Goal: Information Seeking & Learning: Learn about a topic

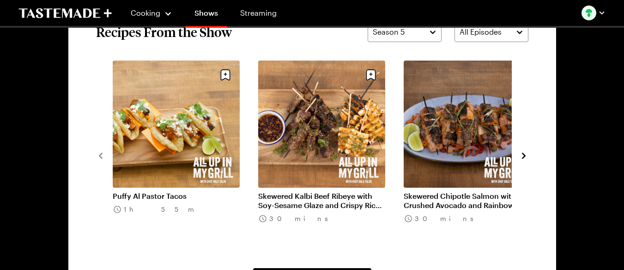
scroll to position [708, 0]
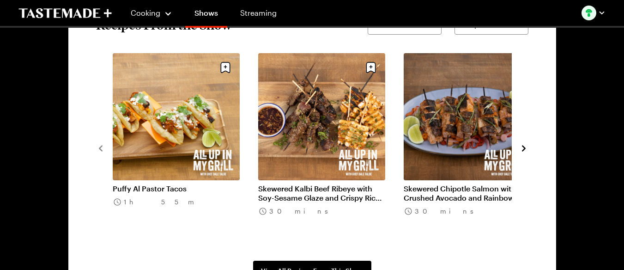
click at [528, 147] on icon "navigate to next item" at bounding box center [523, 148] width 9 height 9
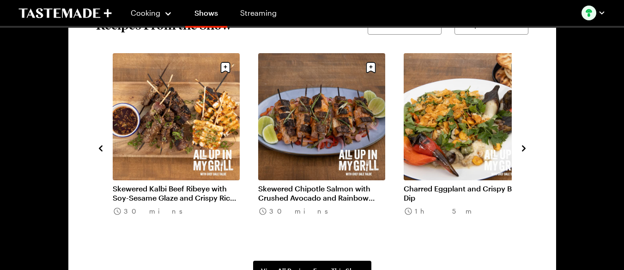
click at [528, 147] on icon "navigate to next item" at bounding box center [523, 148] width 9 height 9
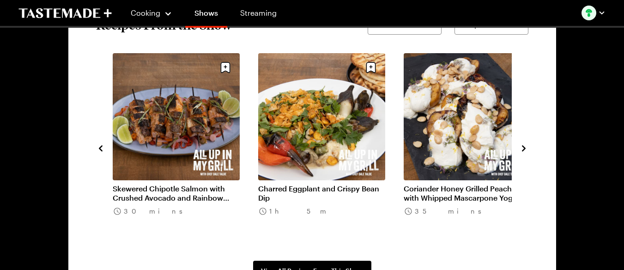
click at [528, 147] on icon "navigate to next item" at bounding box center [523, 148] width 9 height 9
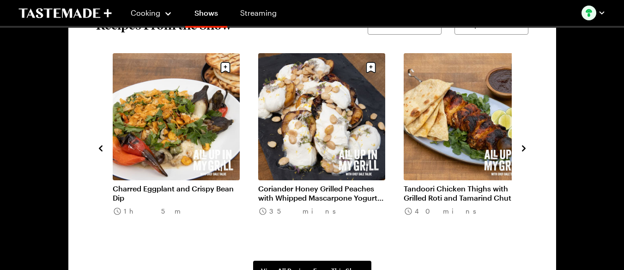
click at [528, 147] on icon "navigate to next item" at bounding box center [523, 148] width 9 height 9
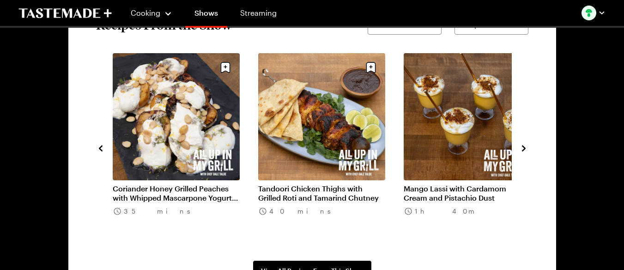
click at [528, 147] on icon "navigate to next item" at bounding box center [523, 148] width 9 height 9
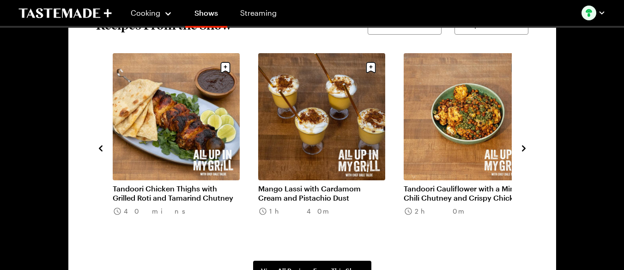
click at [528, 147] on icon "navigate to next item" at bounding box center [523, 148] width 9 height 9
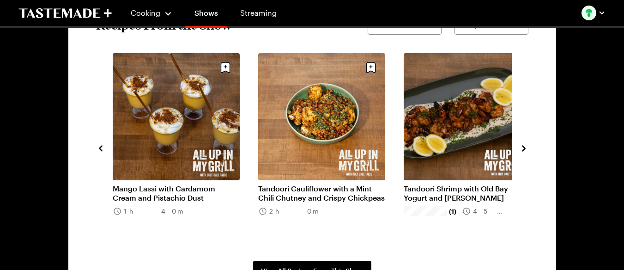
click at [528, 147] on icon "navigate to next item" at bounding box center [523, 148] width 9 height 9
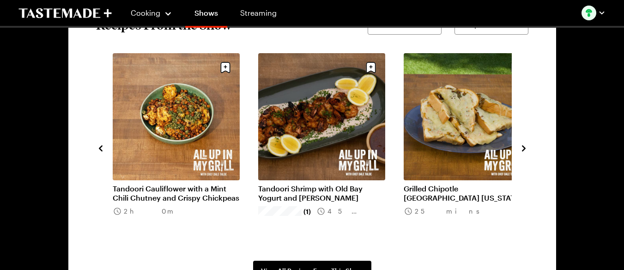
click at [528, 147] on icon "navigate to next item" at bounding box center [523, 148] width 9 height 9
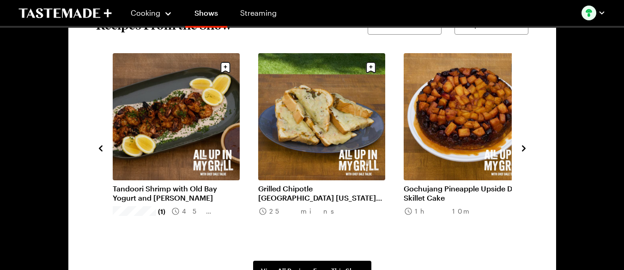
click at [528, 147] on icon "navigate to next item" at bounding box center [523, 148] width 9 height 9
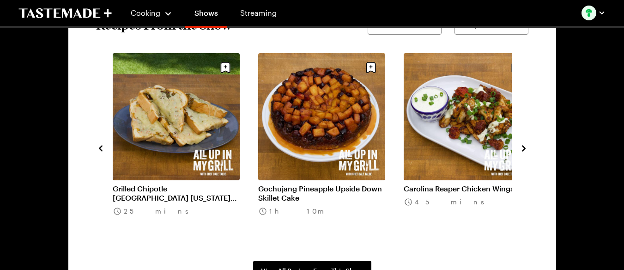
click at [528, 147] on icon "navigate to next item" at bounding box center [523, 148] width 9 height 9
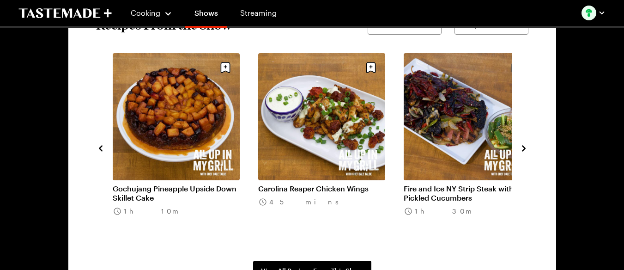
click at [528, 147] on icon "navigate to next item" at bounding box center [523, 148] width 9 height 9
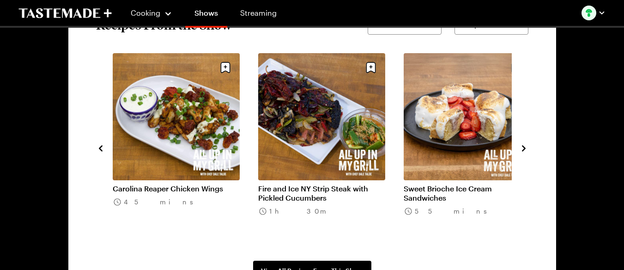
click at [528, 147] on icon "navigate to next item" at bounding box center [523, 148] width 9 height 9
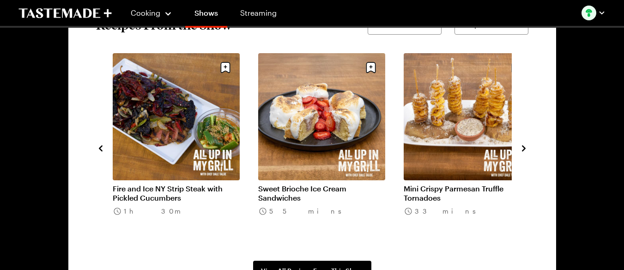
click at [528, 147] on icon "navigate to next item" at bounding box center [523, 148] width 9 height 9
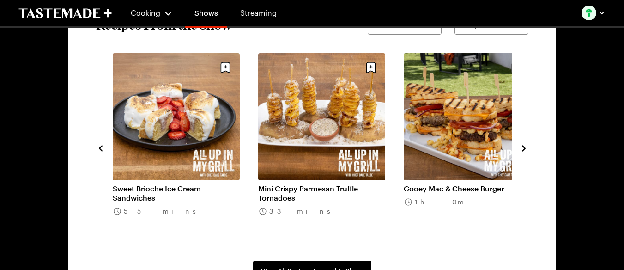
click at [528, 147] on icon "navigate to next item" at bounding box center [523, 148] width 9 height 9
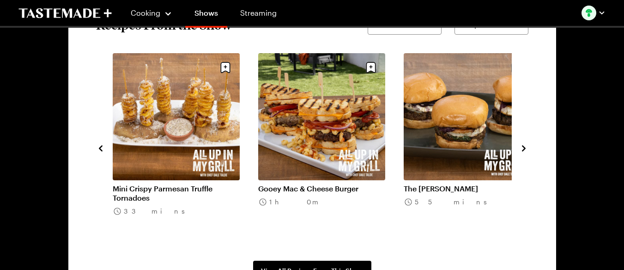
click at [528, 147] on icon "navigate to next item" at bounding box center [523, 148] width 9 height 9
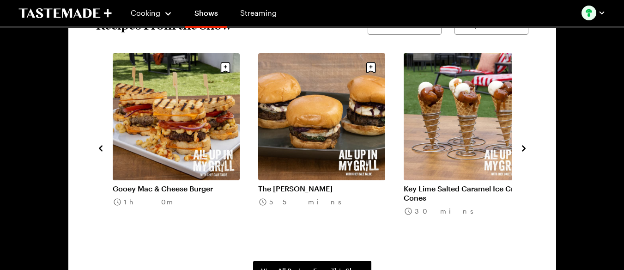
click at [528, 147] on icon "navigate to next item" at bounding box center [523, 148] width 9 height 9
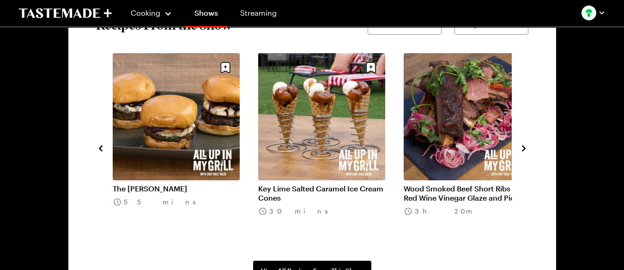
click at [528, 147] on icon "navigate to next item" at bounding box center [523, 148] width 9 height 9
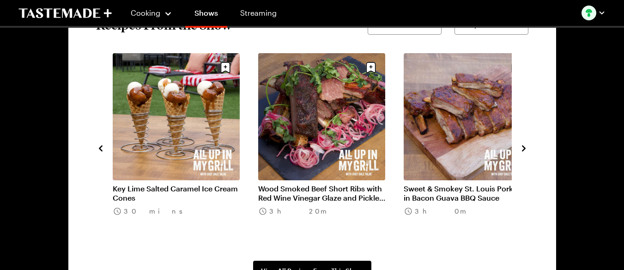
click at [528, 147] on icon "navigate to next item" at bounding box center [523, 148] width 9 height 9
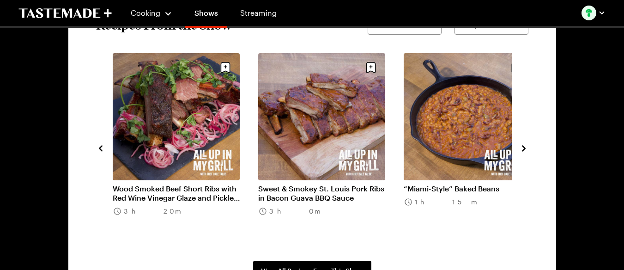
click at [528, 147] on icon "navigate to next item" at bounding box center [523, 148] width 9 height 9
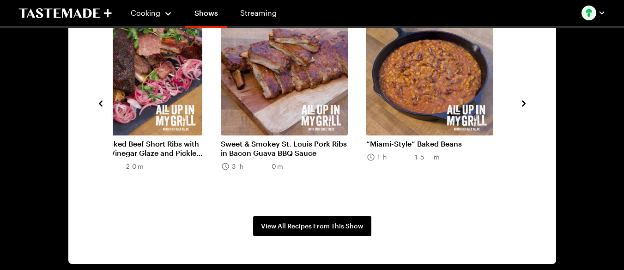
scroll to position [863, 0]
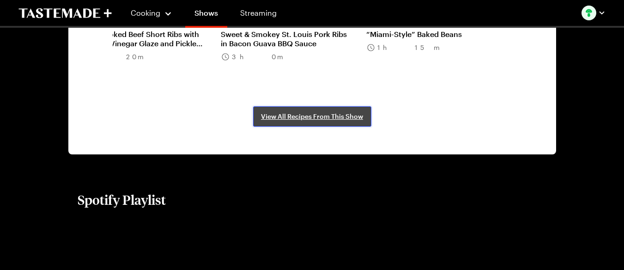
click at [304, 115] on span "View All Recipes From This Show" at bounding box center [312, 116] width 102 height 9
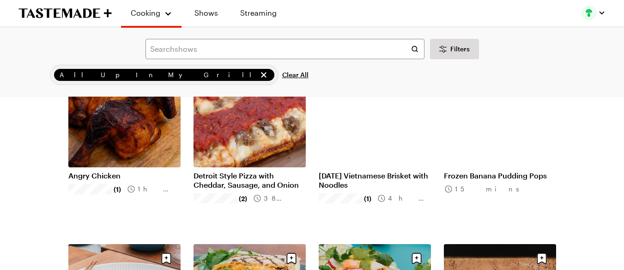
scroll to position [863, 0]
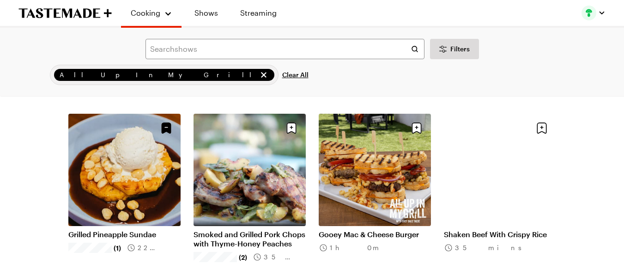
scroll to position [1941, 0]
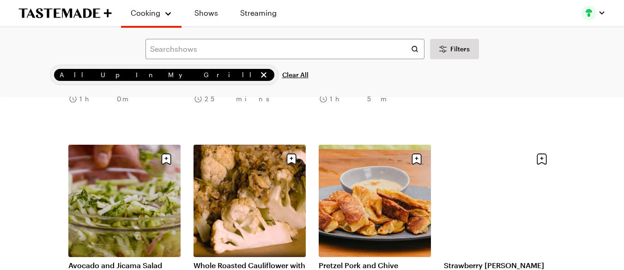
scroll to position [3327, 0]
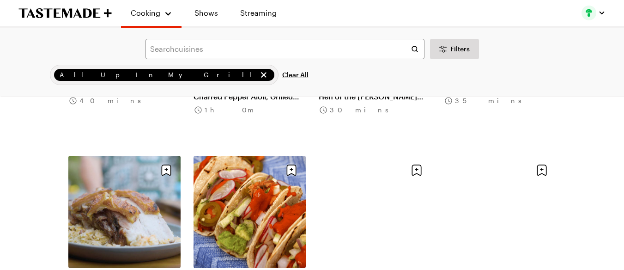
scroll to position [4375, 0]
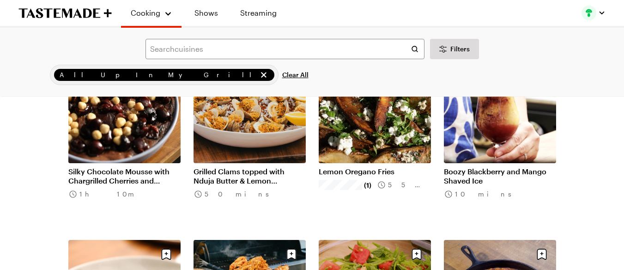
scroll to position [5515, 0]
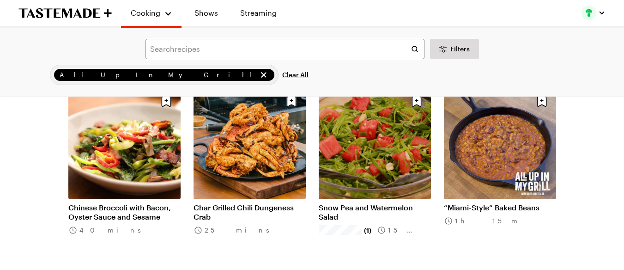
scroll to position [5638, 0]
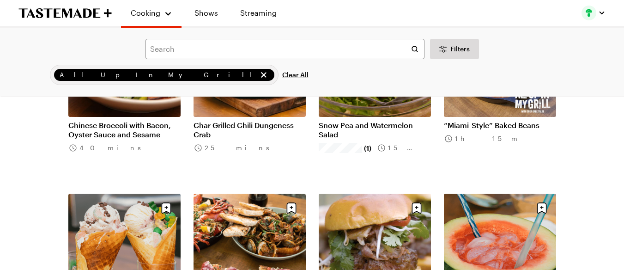
drag, startPoint x: 54, startPoint y: 145, endPoint x: 0, endPoint y: 193, distance: 72.3
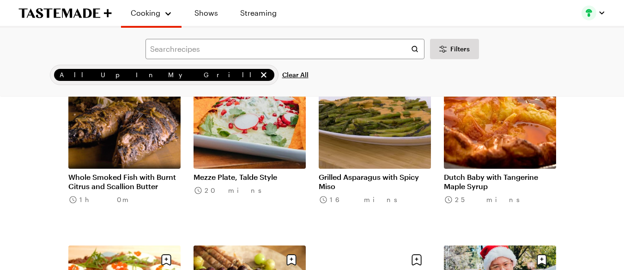
scroll to position [6686, 0]
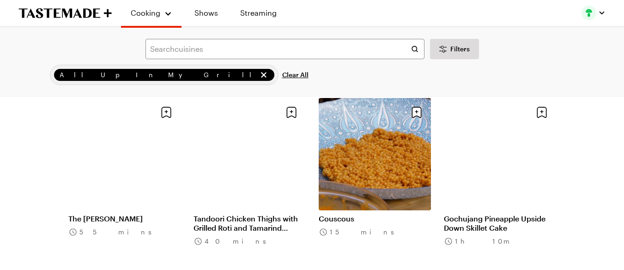
scroll to position [7394, 0]
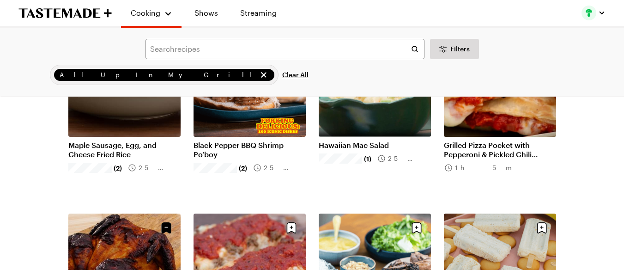
scroll to position [739, 0]
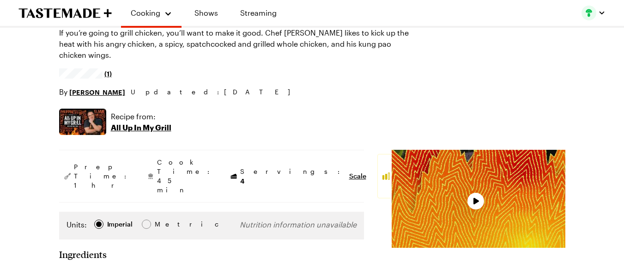
scroll to position [154, 0]
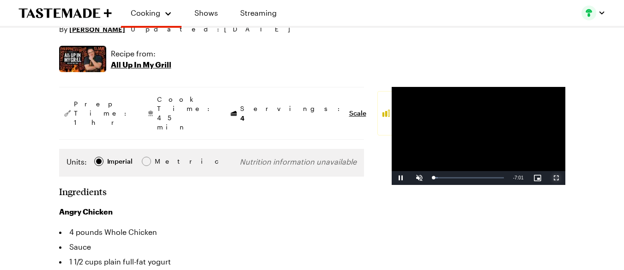
click at [558, 178] on span "Video Player" at bounding box center [556, 178] width 18 height 0
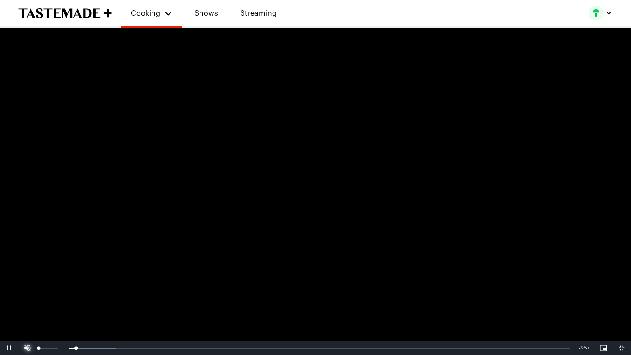
click at [31, 269] on span "Video Player" at bounding box center [27, 348] width 18 height 0
click at [48, 269] on div "Loaded : 21.30% 0:04 0:04" at bounding box center [306, 348] width 528 height 2
click at [43, 269] on div "0:01" at bounding box center [43, 348] width 0 height 2
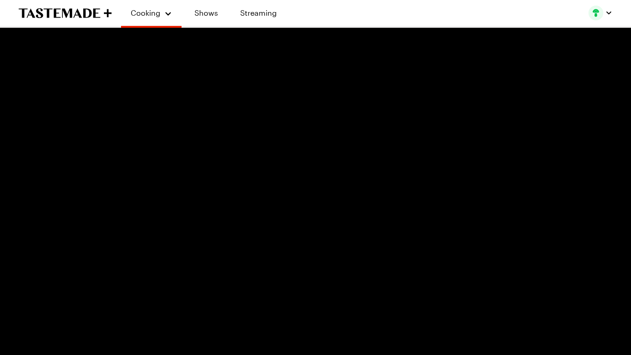
drag, startPoint x: 288, startPoint y: 60, endPoint x: 213, endPoint y: 137, distance: 107.8
click at [213, 137] on video "Video Player" at bounding box center [315, 177] width 631 height 355
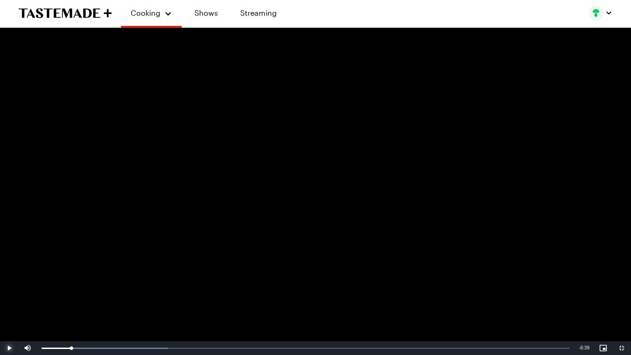
click at [5, 269] on span "Video Player" at bounding box center [9, 348] width 18 height 0
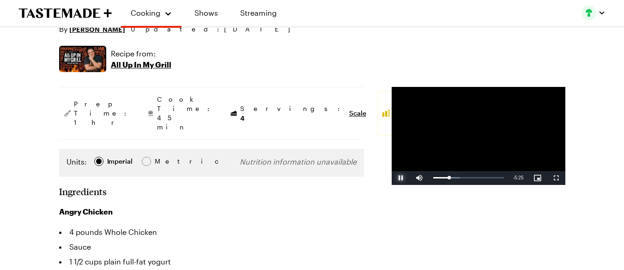
click at [392, 178] on span "Video Player" at bounding box center [401, 178] width 18 height 0
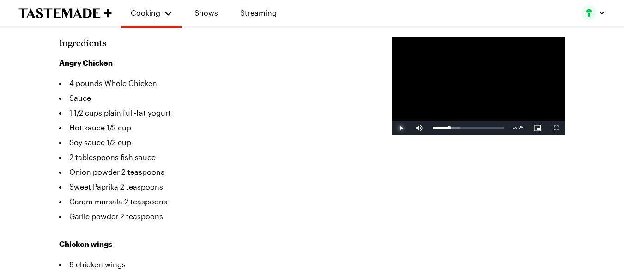
scroll to position [308, 0]
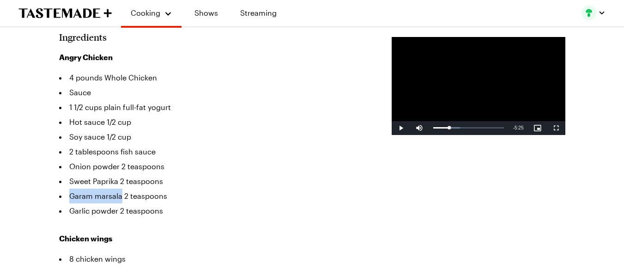
drag, startPoint x: 70, startPoint y: 183, endPoint x: 123, endPoint y: 183, distance: 52.7
click at [123, 189] on li "Garam marsala 2 teaspoons" at bounding box center [211, 196] width 305 height 15
click at [392, 128] on span "Video Player" at bounding box center [401, 128] width 18 height 0
click at [557, 128] on span "Video Player" at bounding box center [556, 128] width 18 height 0
click at [392, 128] on span "Video Player" at bounding box center [401, 128] width 18 height 0
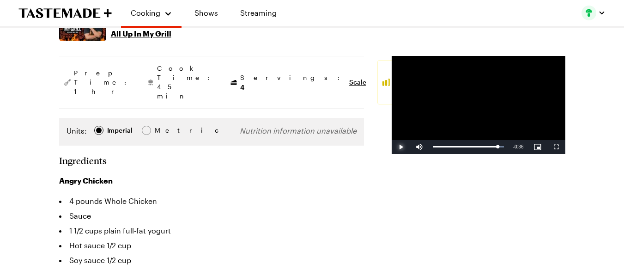
scroll to position [0, 0]
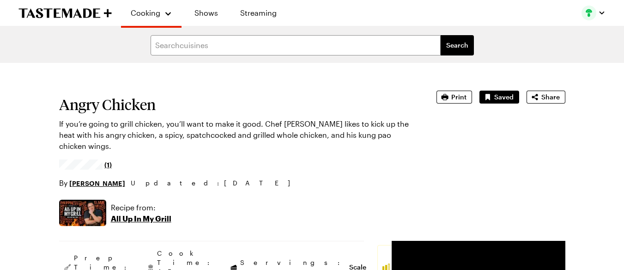
click at [139, 213] on p "All Up In My Grill" at bounding box center [141, 218] width 61 height 11
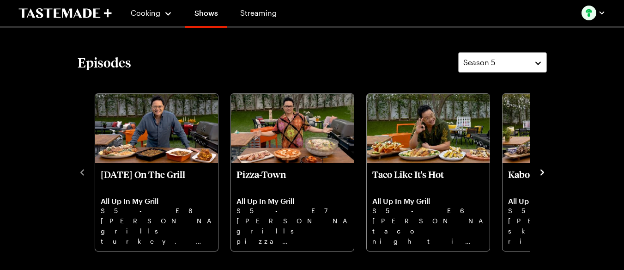
scroll to position [277, 0]
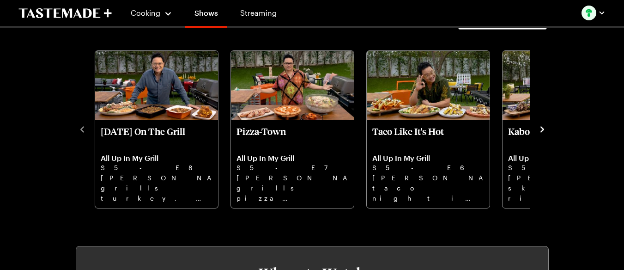
click at [544, 127] on icon "navigate to next item" at bounding box center [542, 129] width 9 height 9
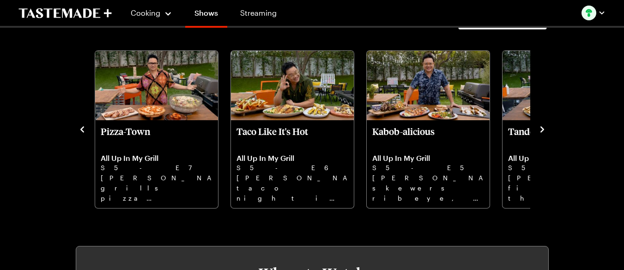
click at [544, 127] on icon "navigate to next item" at bounding box center [542, 129] width 9 height 9
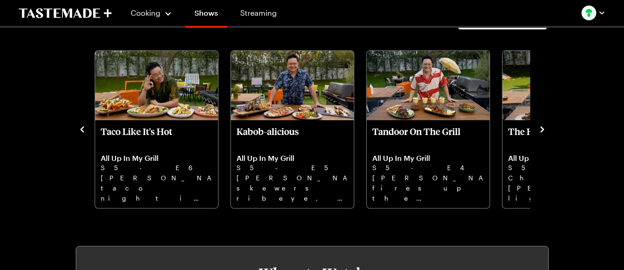
click at [544, 127] on icon "navigate to next item" at bounding box center [542, 129] width 9 height 9
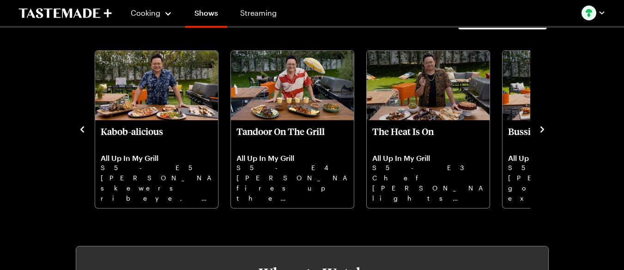
click at [544, 127] on icon "navigate to next item" at bounding box center [542, 129] width 9 height 9
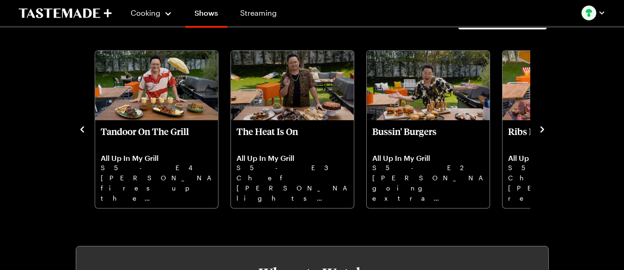
click at [544, 127] on icon "navigate to next item" at bounding box center [542, 129] width 9 height 9
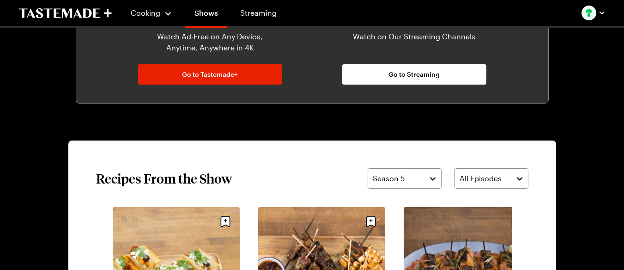
scroll to position [647, 0]
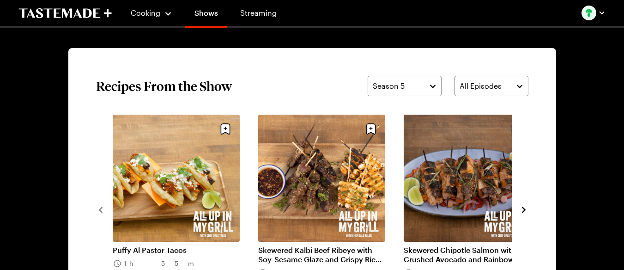
click at [525, 211] on icon "navigate to next item" at bounding box center [524, 210] width 4 height 6
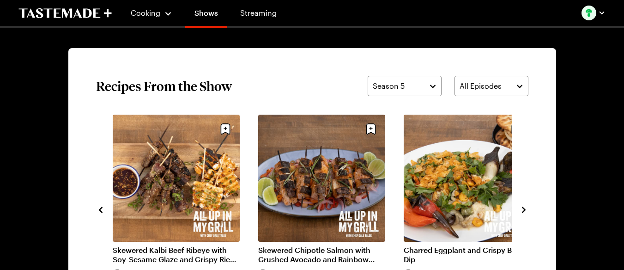
click at [525, 211] on icon "navigate to next item" at bounding box center [524, 210] width 4 height 6
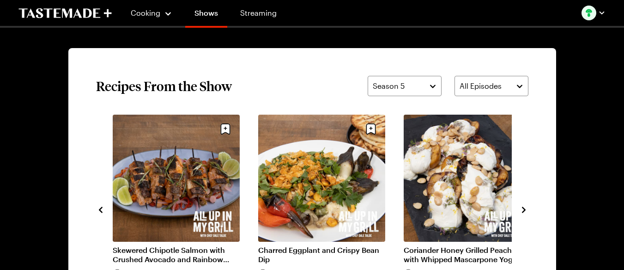
click at [525, 211] on icon "navigate to next item" at bounding box center [524, 210] width 4 height 6
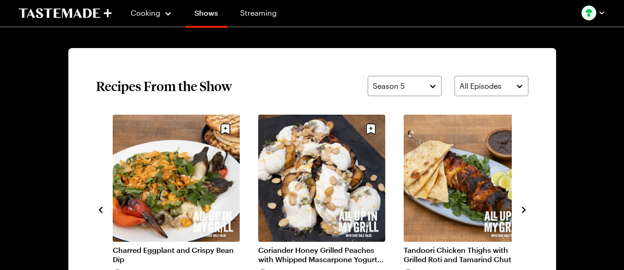
click at [525, 211] on icon "navigate to next item" at bounding box center [524, 210] width 4 height 6
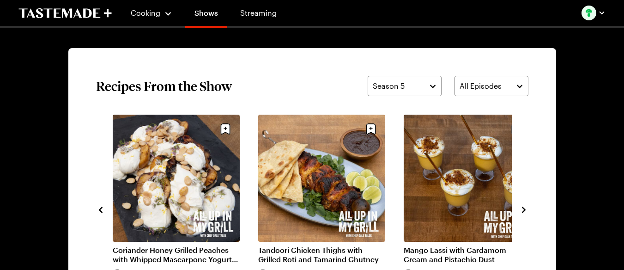
click at [525, 211] on icon "navigate to next item" at bounding box center [524, 210] width 4 height 6
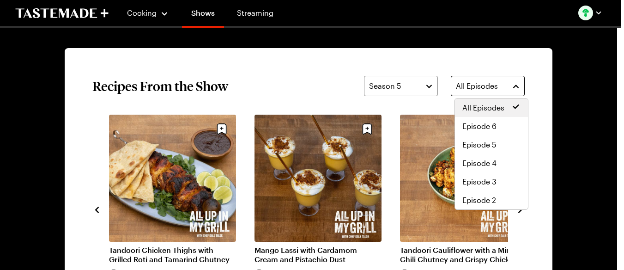
click at [467, 81] on span "All Episodes" at bounding box center [477, 85] width 42 height 11
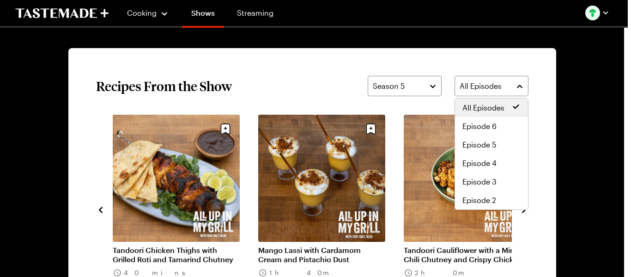
click at [425, 85] on div "Season 5 All Episodes" at bounding box center [448, 86] width 161 height 20
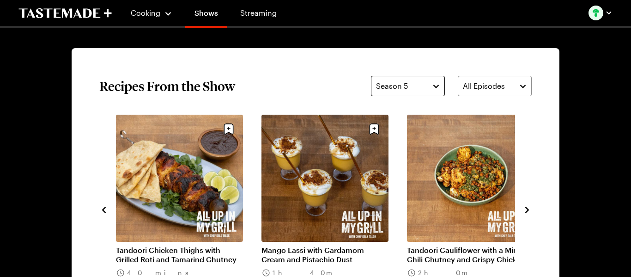
click at [428, 82] on button "Season 5" at bounding box center [408, 86] width 74 height 20
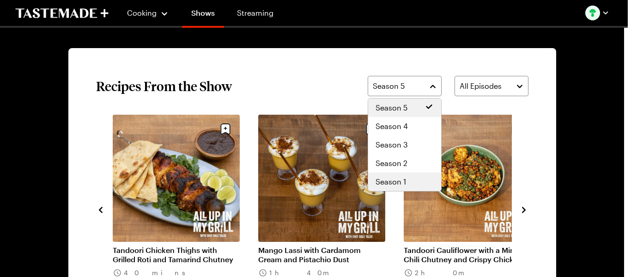
click at [397, 182] on span "Season 1" at bounding box center [391, 181] width 31 height 11
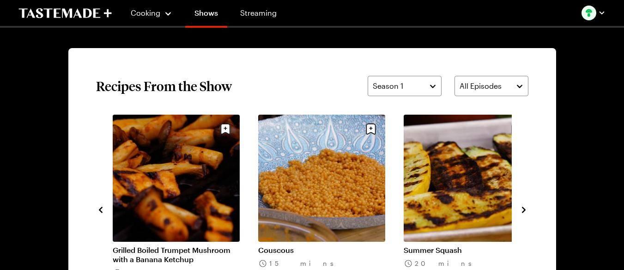
click at [528, 210] on icon "navigate to next item" at bounding box center [523, 209] width 9 height 9
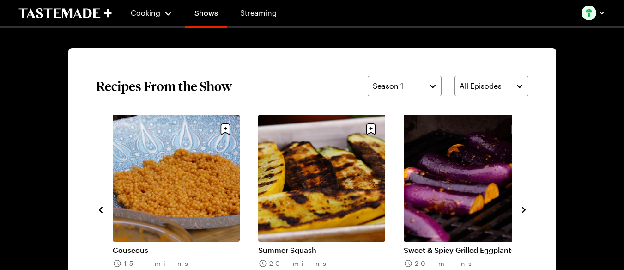
click at [528, 210] on icon "navigate to next item" at bounding box center [523, 209] width 9 height 9
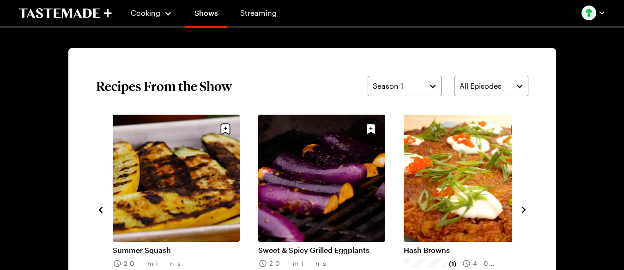
click at [528, 210] on icon "navigate to next item" at bounding box center [523, 209] width 9 height 9
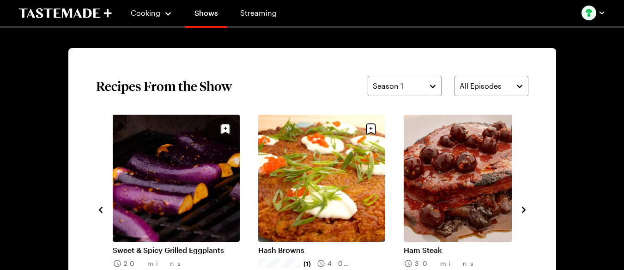
click at [528, 210] on icon "navigate to next item" at bounding box center [523, 209] width 9 height 9
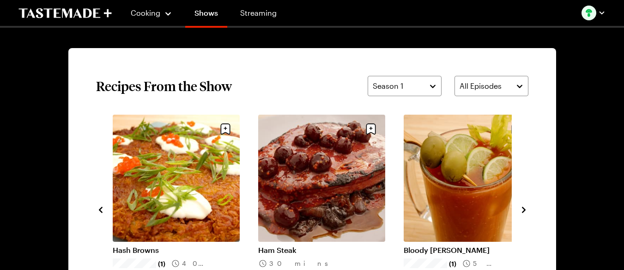
click at [528, 210] on icon "navigate to next item" at bounding box center [523, 209] width 9 height 9
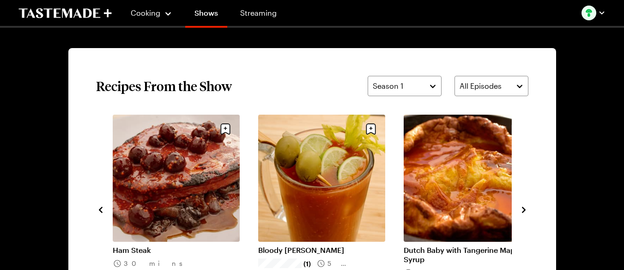
click at [528, 210] on icon "navigate to next item" at bounding box center [523, 209] width 9 height 9
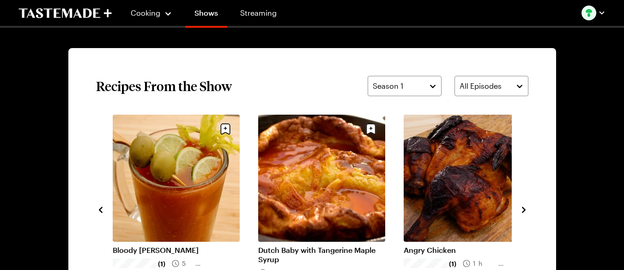
click at [528, 210] on icon "navigate to next item" at bounding box center [523, 209] width 9 height 9
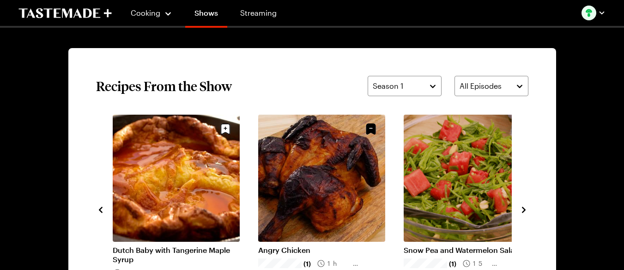
click at [528, 210] on icon "navigate to next item" at bounding box center [523, 209] width 9 height 9
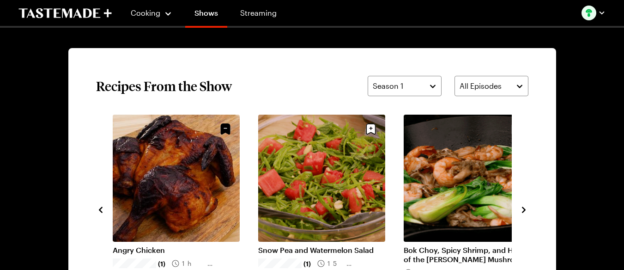
click at [528, 210] on icon "navigate to next item" at bounding box center [523, 209] width 9 height 9
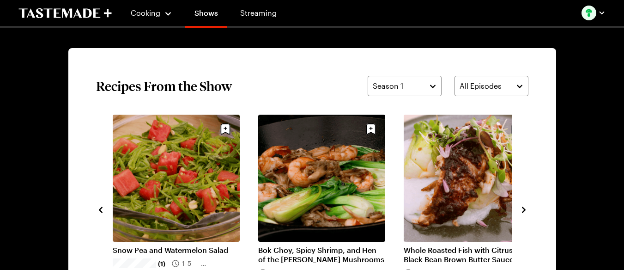
click at [528, 210] on icon "navigate to next item" at bounding box center [523, 209] width 9 height 9
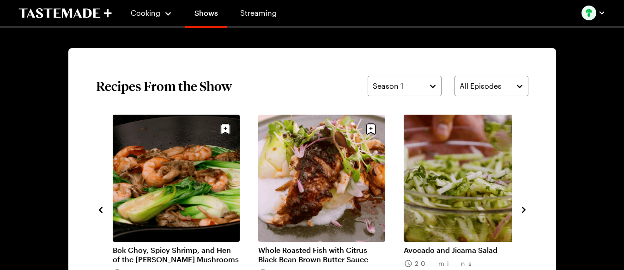
click at [528, 210] on icon "navigate to next item" at bounding box center [523, 209] width 9 height 9
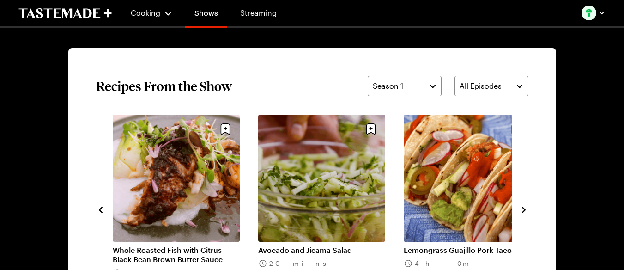
click at [528, 210] on icon "navigate to next item" at bounding box center [523, 209] width 9 height 9
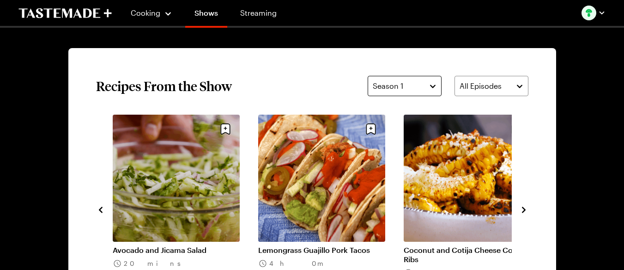
click at [417, 83] on div "Season 1" at bounding box center [398, 85] width 50 height 11
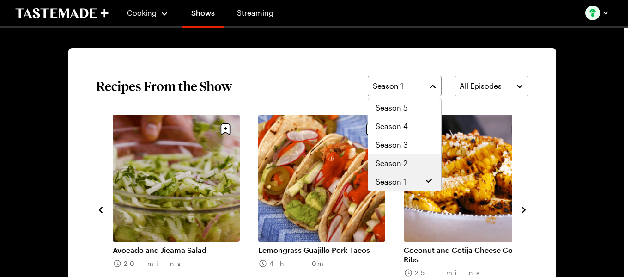
click at [399, 164] on span "Season 2" at bounding box center [392, 163] width 32 height 11
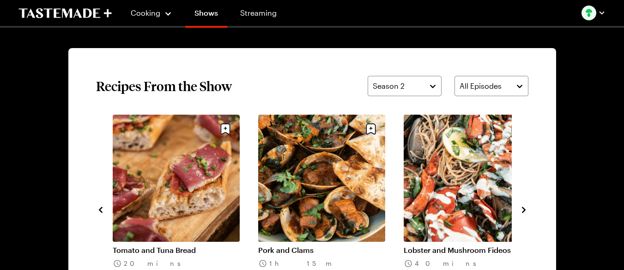
click at [524, 208] on icon "navigate to next item" at bounding box center [523, 209] width 9 height 9
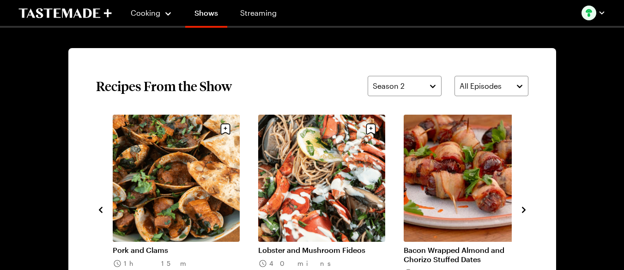
click at [524, 208] on icon "navigate to next item" at bounding box center [523, 209] width 9 height 9
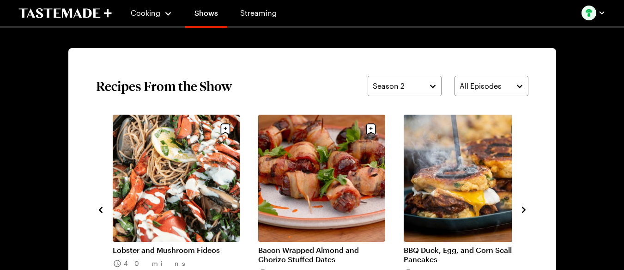
click at [524, 208] on icon "navigate to next item" at bounding box center [523, 209] width 9 height 9
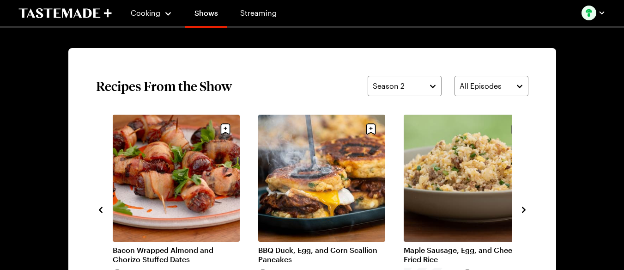
click at [524, 208] on icon "navigate to next item" at bounding box center [523, 209] width 9 height 9
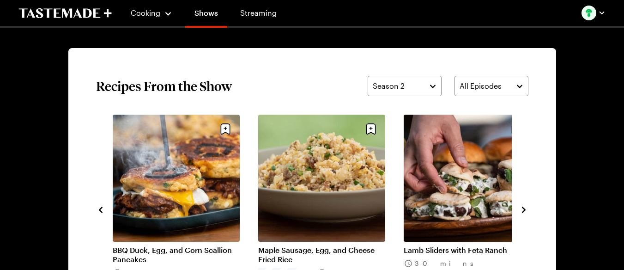
click at [524, 208] on icon "navigate to next item" at bounding box center [523, 209] width 9 height 9
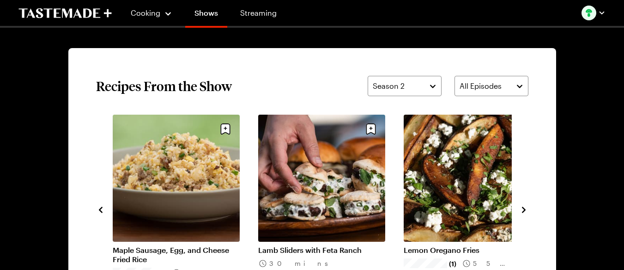
click at [524, 208] on icon "navigate to next item" at bounding box center [523, 209] width 9 height 9
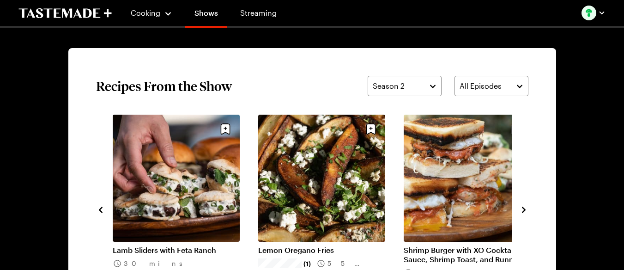
click at [524, 208] on icon "navigate to next item" at bounding box center [523, 209] width 9 height 9
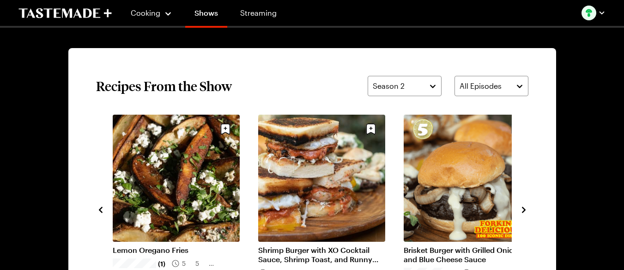
click at [524, 208] on icon "navigate to next item" at bounding box center [523, 209] width 9 height 9
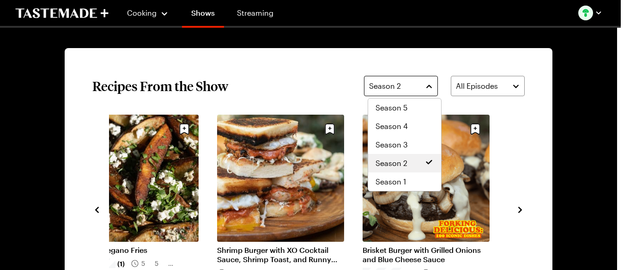
click at [419, 82] on div "Season 2" at bounding box center [394, 85] width 50 height 11
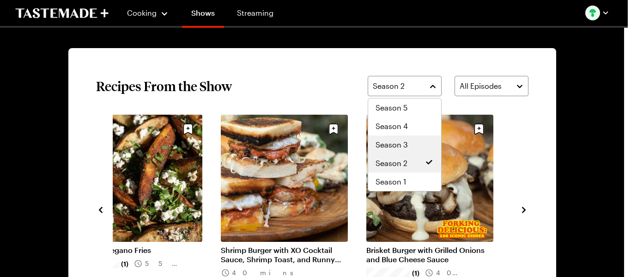
click at [400, 141] on span "Season 3" at bounding box center [392, 144] width 32 height 11
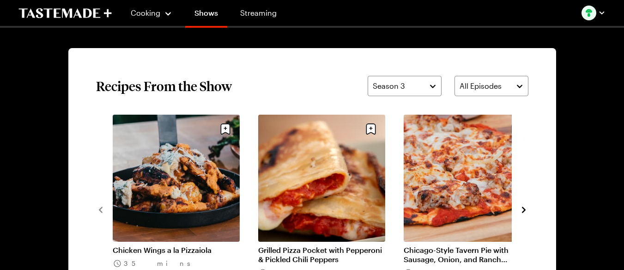
click at [524, 211] on icon "navigate to next item" at bounding box center [524, 210] width 4 height 6
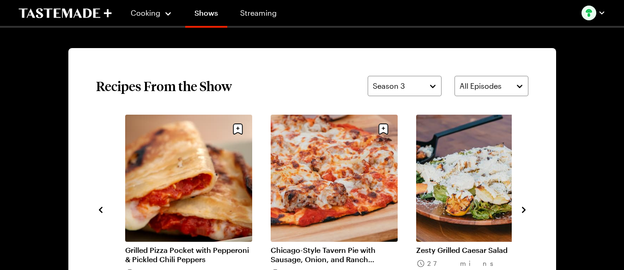
click at [101, 210] on icon "navigate to previous item" at bounding box center [100, 209] width 9 height 9
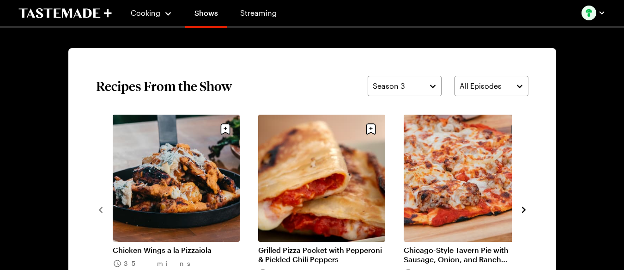
click at [526, 213] on icon "navigate to next item" at bounding box center [523, 209] width 9 height 9
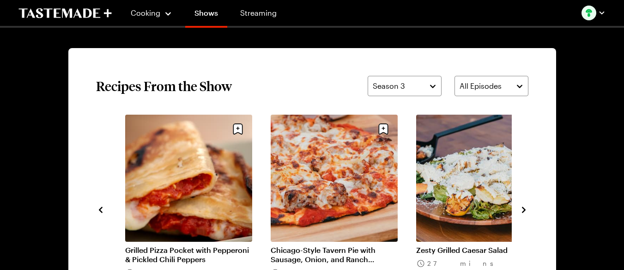
click at [526, 213] on icon "navigate to next item" at bounding box center [523, 209] width 9 height 9
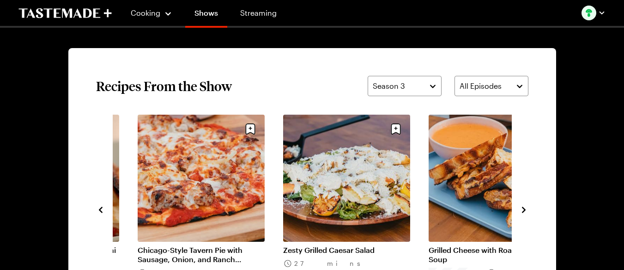
click at [526, 213] on icon "navigate to next item" at bounding box center [523, 209] width 9 height 9
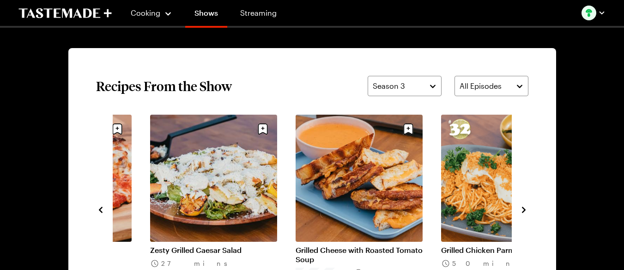
click at [526, 213] on icon "navigate to next item" at bounding box center [523, 209] width 9 height 9
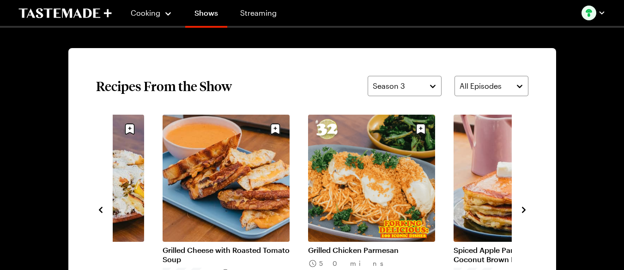
click at [526, 213] on icon "navigate to next item" at bounding box center [523, 209] width 9 height 9
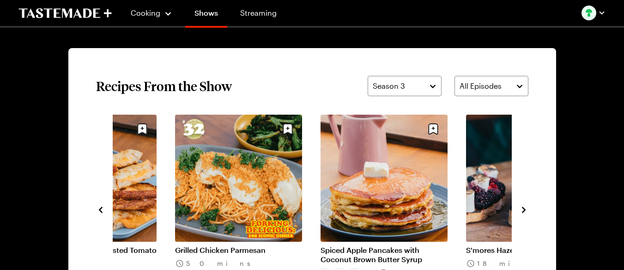
click at [526, 213] on icon "navigate to next item" at bounding box center [523, 209] width 9 height 9
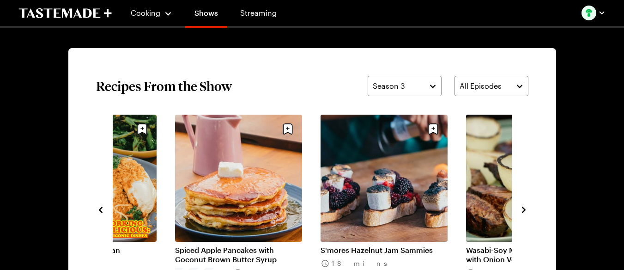
click at [526, 213] on icon "navigate to next item" at bounding box center [523, 209] width 9 height 9
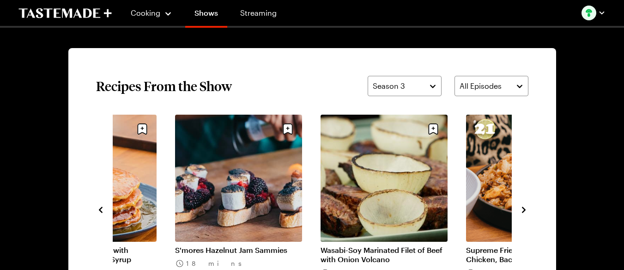
click at [526, 213] on icon "navigate to next item" at bounding box center [523, 209] width 9 height 9
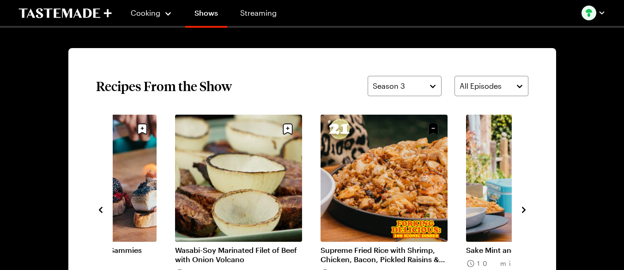
click at [526, 213] on icon "navigate to next item" at bounding box center [523, 209] width 9 height 9
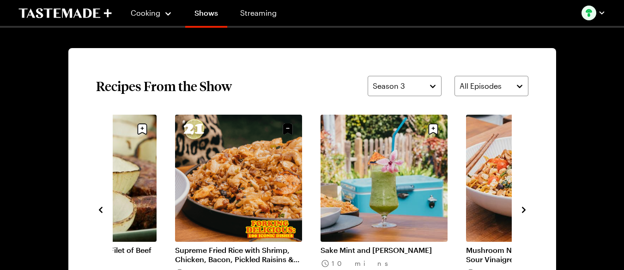
click at [526, 213] on icon "navigate to next item" at bounding box center [523, 209] width 9 height 9
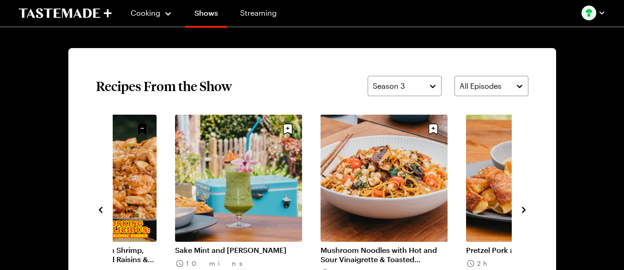
click at [526, 213] on icon "navigate to next item" at bounding box center [523, 209] width 9 height 9
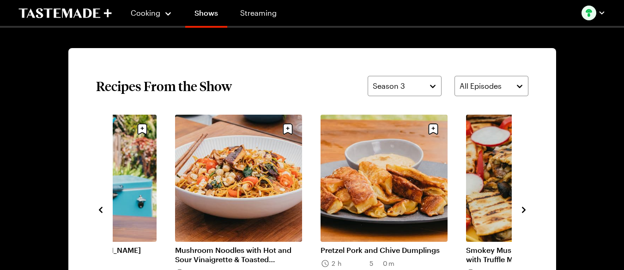
click at [526, 213] on icon "navigate to next item" at bounding box center [523, 209] width 9 height 9
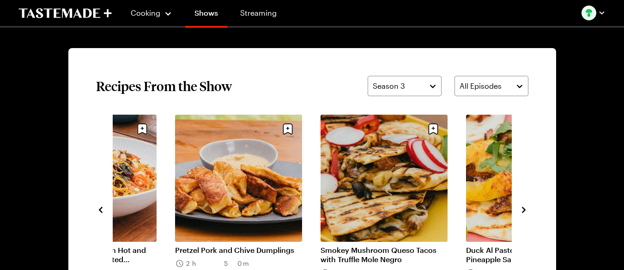
click at [526, 213] on icon "navigate to next item" at bounding box center [523, 209] width 9 height 9
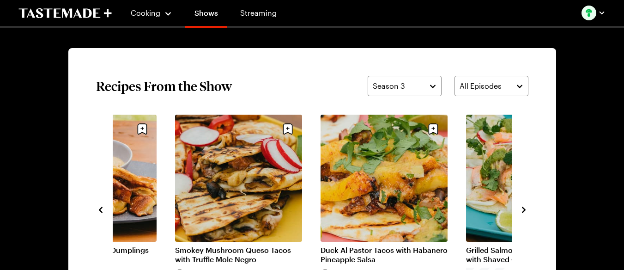
click at [526, 213] on icon "navigate to next item" at bounding box center [523, 209] width 9 height 9
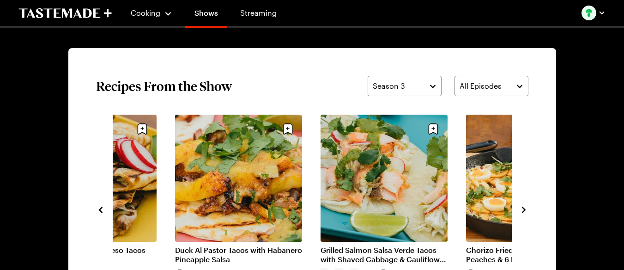
click at [526, 213] on icon "navigate to next item" at bounding box center [523, 209] width 9 height 9
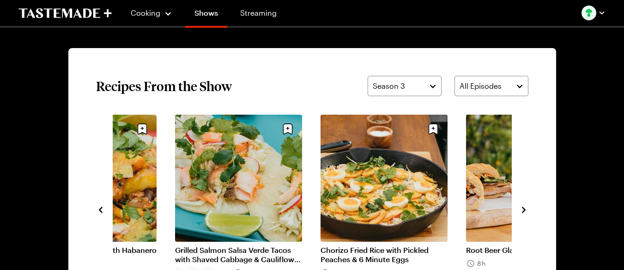
click at [526, 213] on icon "navigate to next item" at bounding box center [523, 209] width 9 height 9
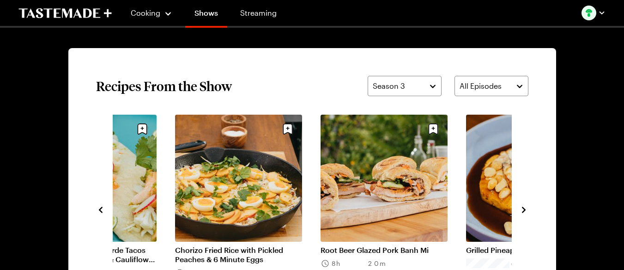
click at [526, 213] on icon "navigate to next item" at bounding box center [523, 209] width 9 height 9
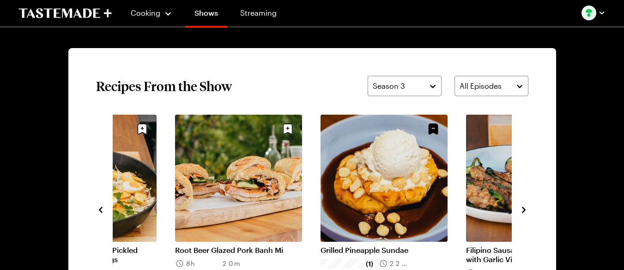
click at [526, 213] on icon "navigate to next item" at bounding box center [523, 209] width 9 height 9
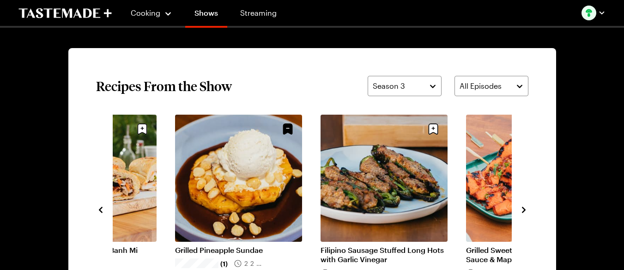
click at [526, 213] on icon "navigate to next item" at bounding box center [523, 209] width 9 height 9
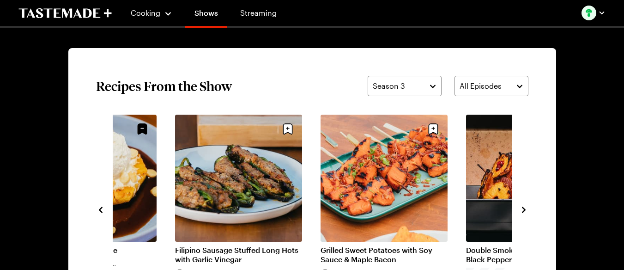
click at [526, 213] on icon "navigate to next item" at bounding box center [523, 209] width 9 height 9
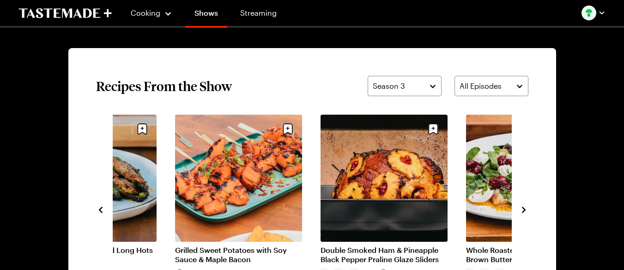
click at [526, 213] on icon "navigate to next item" at bounding box center [523, 209] width 9 height 9
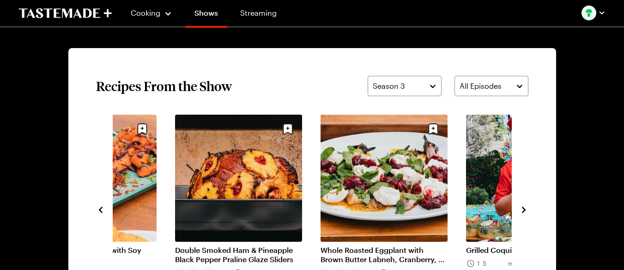
click at [526, 213] on icon "navigate to next item" at bounding box center [523, 209] width 9 height 9
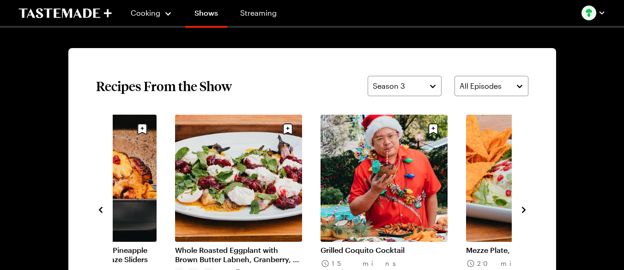
click at [526, 213] on icon "navigate to next item" at bounding box center [523, 209] width 9 height 9
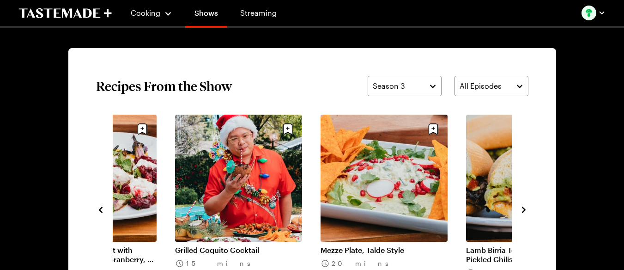
click at [526, 213] on icon "navigate to next item" at bounding box center [523, 209] width 9 height 9
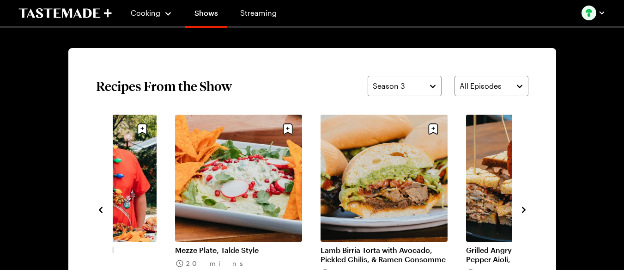
click at [526, 213] on icon "navigate to next item" at bounding box center [523, 209] width 9 height 9
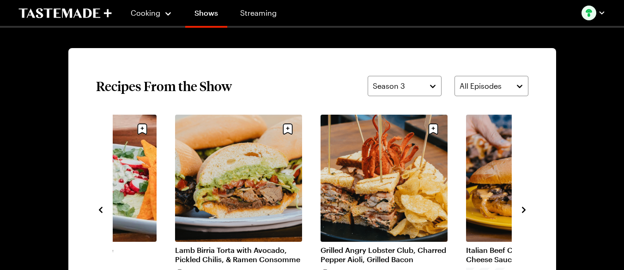
click at [526, 213] on icon "navigate to next item" at bounding box center [523, 209] width 9 height 9
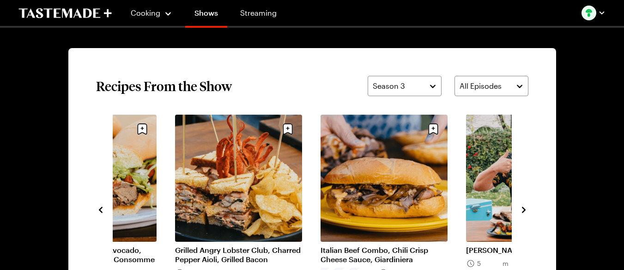
click at [526, 213] on icon "navigate to next item" at bounding box center [523, 209] width 9 height 9
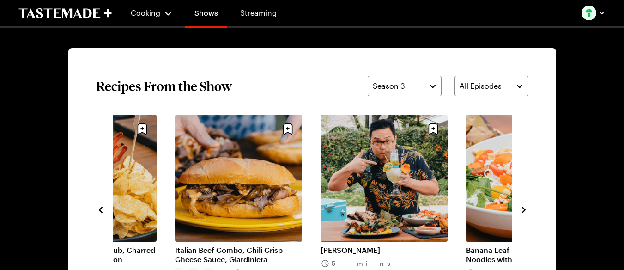
click at [526, 213] on icon "navigate to next item" at bounding box center [523, 209] width 9 height 9
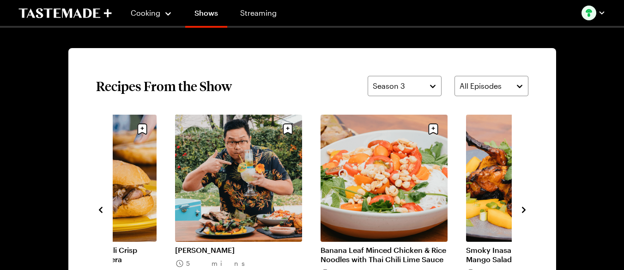
click at [526, 213] on icon "navigate to next item" at bounding box center [523, 209] width 9 height 9
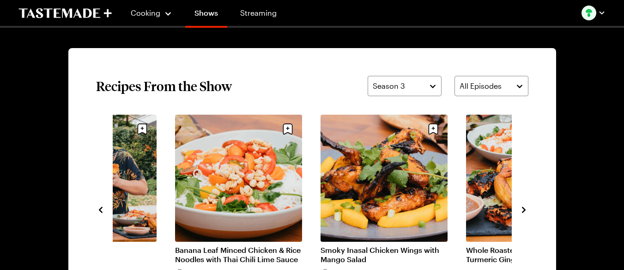
click at [526, 213] on icon "navigate to next item" at bounding box center [523, 209] width 9 height 9
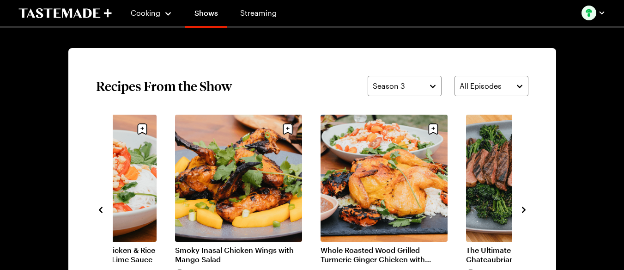
click at [526, 213] on icon "navigate to next item" at bounding box center [523, 209] width 9 height 9
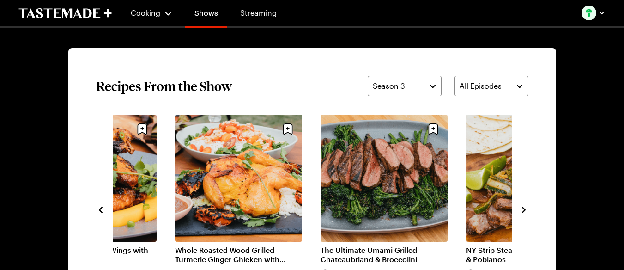
click at [526, 213] on icon "navigate to next item" at bounding box center [523, 209] width 9 height 9
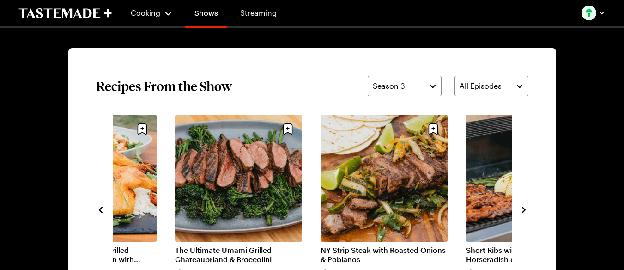
click at [526, 213] on icon "navigate to next item" at bounding box center [523, 209] width 9 height 9
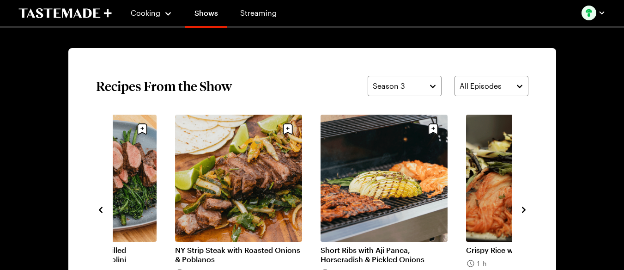
click at [526, 213] on icon "navigate to next item" at bounding box center [523, 209] width 9 height 9
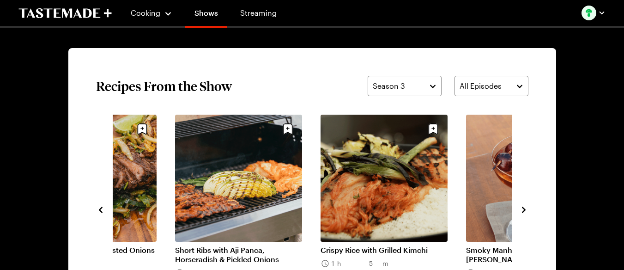
click at [526, 213] on icon "navigate to next item" at bounding box center [523, 209] width 9 height 9
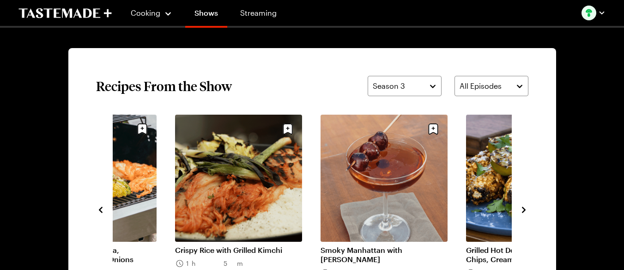
click at [526, 213] on icon "navigate to next item" at bounding box center [523, 209] width 9 height 9
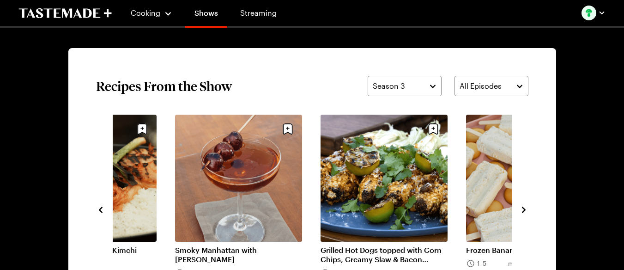
click at [526, 213] on icon "navigate to next item" at bounding box center [523, 209] width 9 height 9
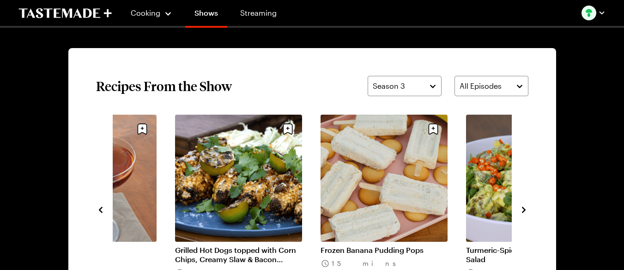
click at [526, 213] on icon "navigate to next item" at bounding box center [523, 209] width 9 height 9
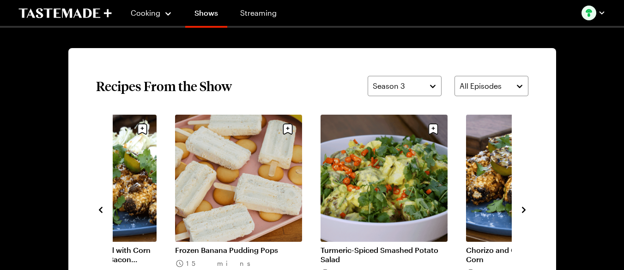
click at [526, 213] on icon "navigate to next item" at bounding box center [523, 209] width 9 height 9
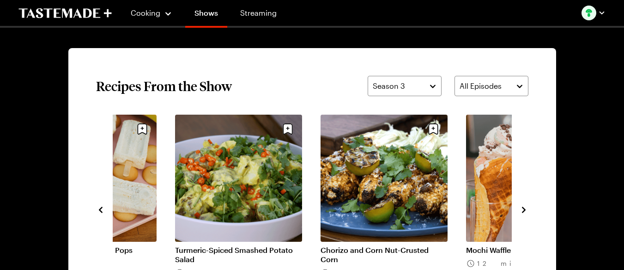
click at [526, 213] on icon "navigate to next item" at bounding box center [523, 209] width 9 height 9
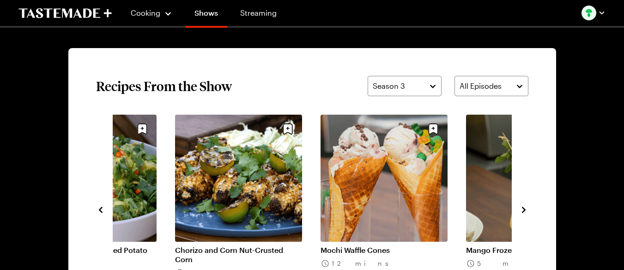
click at [526, 213] on icon "navigate to next item" at bounding box center [523, 209] width 9 height 9
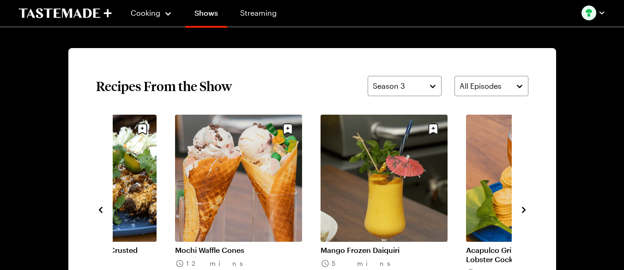
click at [526, 213] on icon "navigate to next item" at bounding box center [523, 209] width 9 height 9
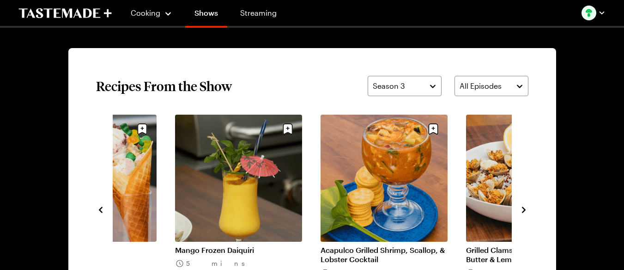
click at [526, 213] on icon "navigate to next item" at bounding box center [523, 209] width 9 height 9
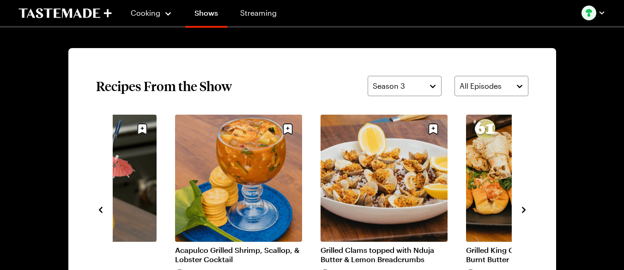
click at [526, 213] on icon "navigate to next item" at bounding box center [523, 209] width 9 height 9
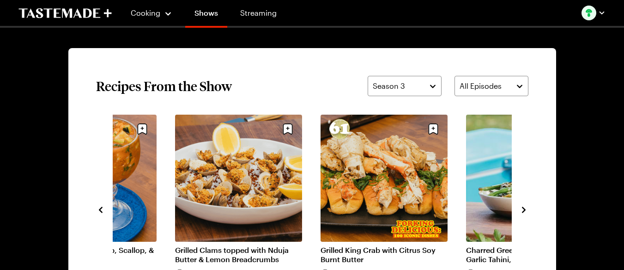
click at [526, 213] on icon "navigate to next item" at bounding box center [523, 209] width 9 height 9
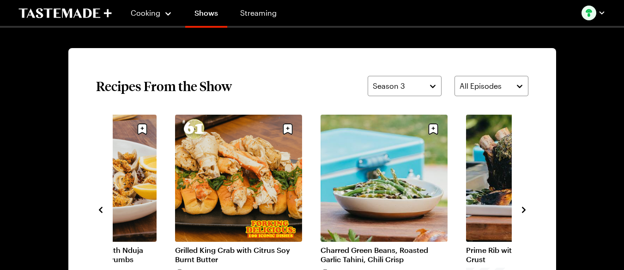
click at [526, 213] on icon "navigate to next item" at bounding box center [523, 209] width 9 height 9
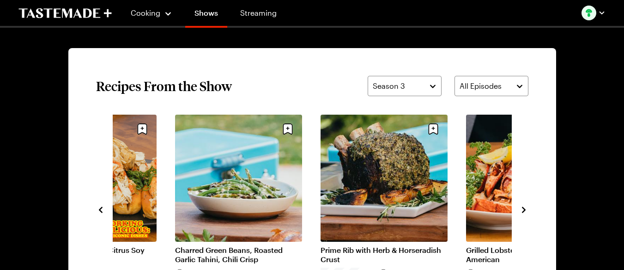
click at [526, 213] on icon "navigate to next item" at bounding box center [523, 209] width 9 height 9
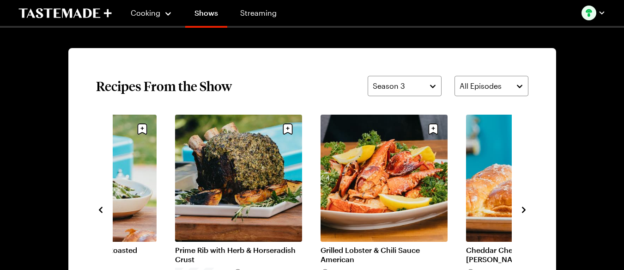
click at [526, 213] on icon "navigate to next item" at bounding box center [523, 209] width 9 height 9
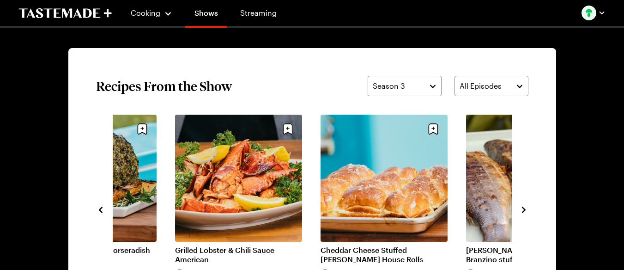
click at [526, 213] on icon "navigate to next item" at bounding box center [523, 209] width 9 height 9
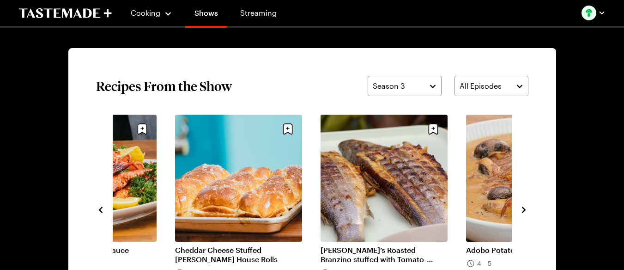
click at [526, 213] on icon "navigate to next item" at bounding box center [523, 209] width 9 height 9
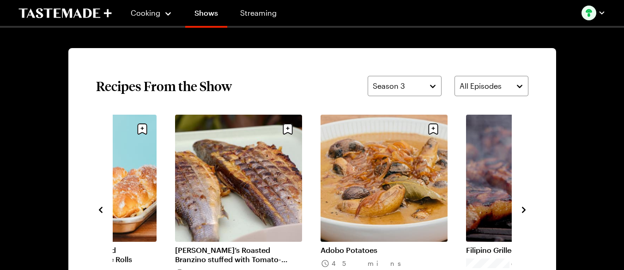
click at [526, 213] on icon "navigate to next item" at bounding box center [523, 209] width 9 height 9
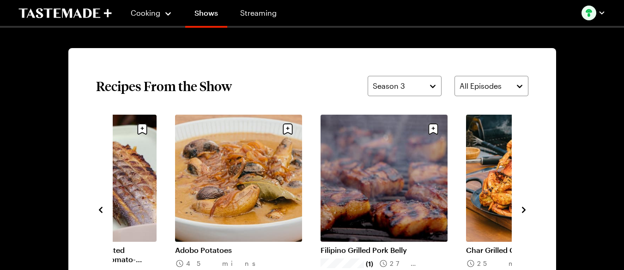
click at [526, 213] on icon "navigate to next item" at bounding box center [523, 209] width 9 height 9
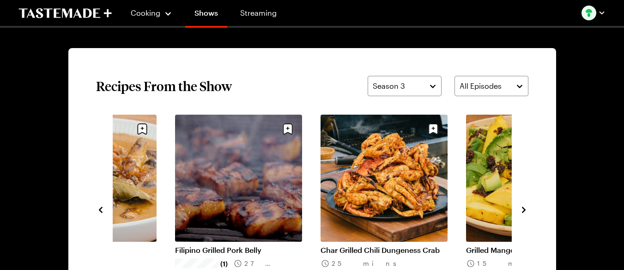
click at [526, 213] on icon "navigate to next item" at bounding box center [523, 209] width 9 height 9
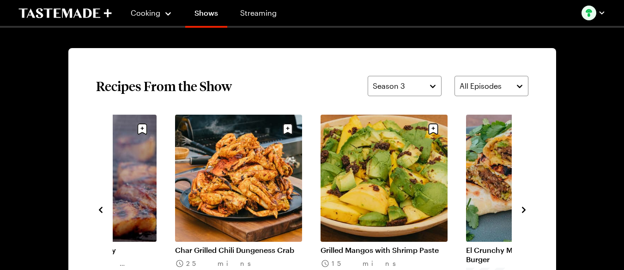
click at [526, 213] on icon "navigate to next item" at bounding box center [523, 209] width 9 height 9
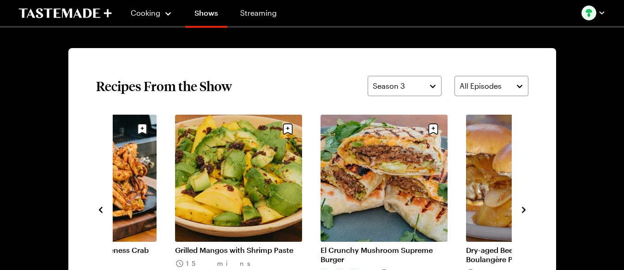
click at [526, 213] on icon "navigate to next item" at bounding box center [523, 209] width 9 height 9
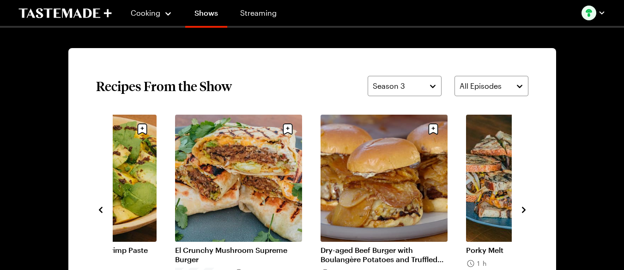
click at [526, 213] on icon "navigate to next item" at bounding box center [523, 209] width 9 height 9
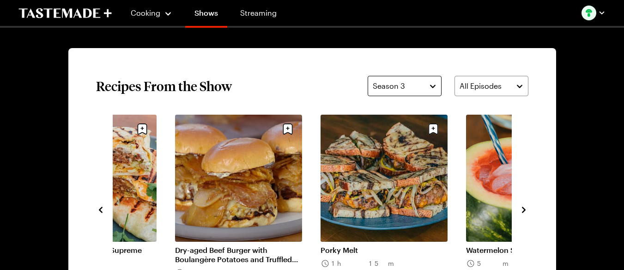
click at [392, 79] on button "Season 3" at bounding box center [405, 86] width 74 height 20
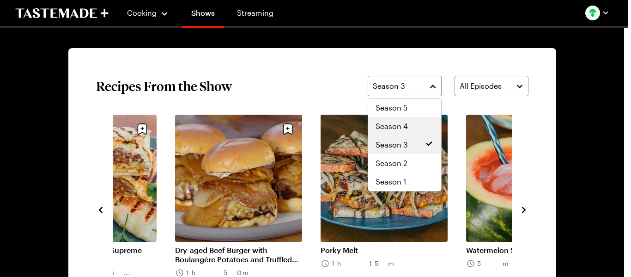
click at [406, 122] on span "Season 4" at bounding box center [392, 126] width 32 height 11
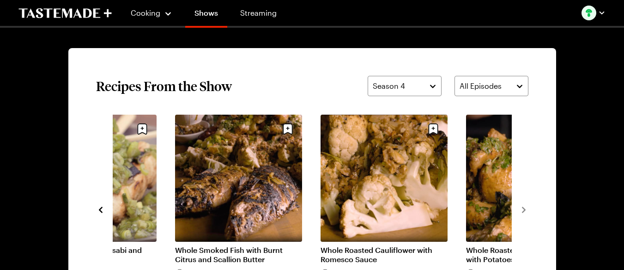
click at [98, 211] on icon "navigate to previous item" at bounding box center [100, 209] width 9 height 9
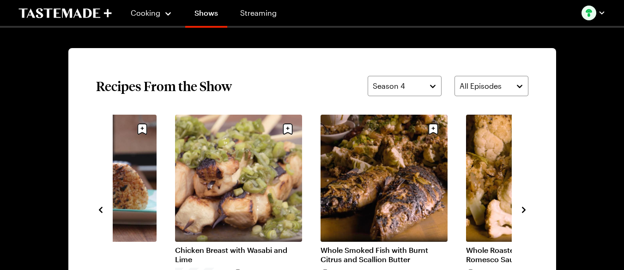
click at [98, 211] on icon "navigate to previous item" at bounding box center [100, 209] width 9 height 9
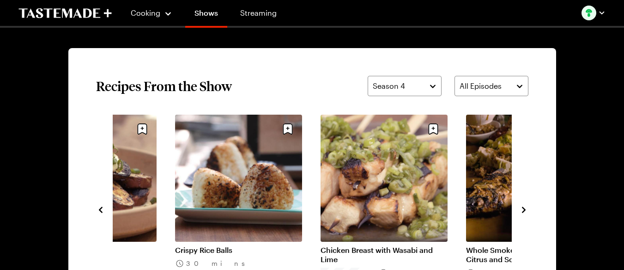
click at [98, 211] on icon "navigate to previous item" at bounding box center [100, 209] width 9 height 9
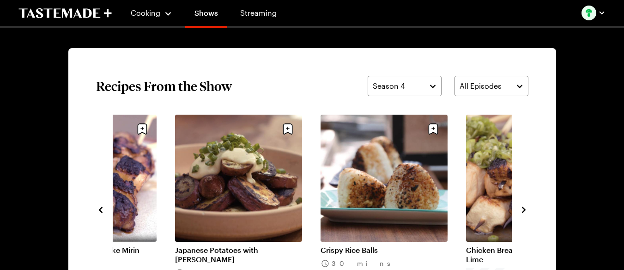
click at [98, 211] on icon "navigate to previous item" at bounding box center [100, 209] width 9 height 9
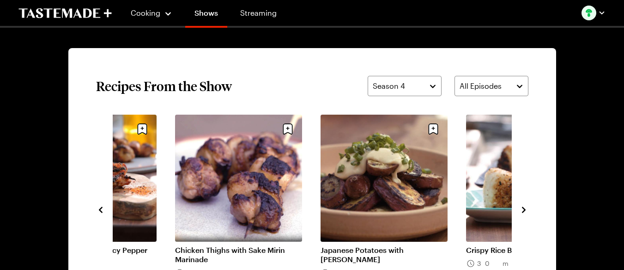
click at [98, 211] on icon "navigate to previous item" at bounding box center [100, 209] width 9 height 9
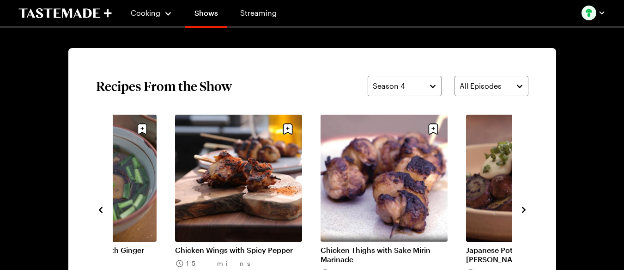
click at [98, 211] on icon "navigate to previous item" at bounding box center [100, 209] width 9 height 9
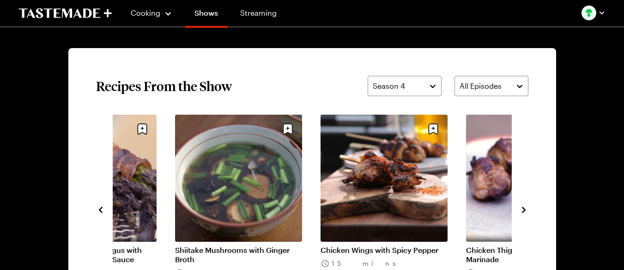
click at [98, 211] on icon "navigate to previous item" at bounding box center [100, 209] width 9 height 9
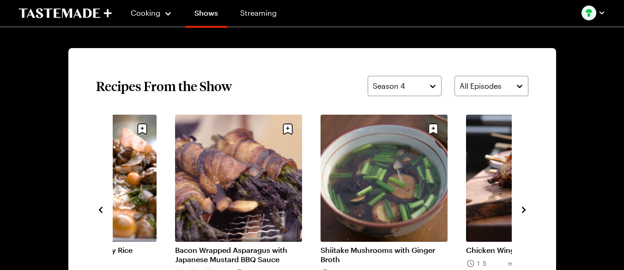
click at [98, 211] on icon "navigate to previous item" at bounding box center [100, 209] width 9 height 9
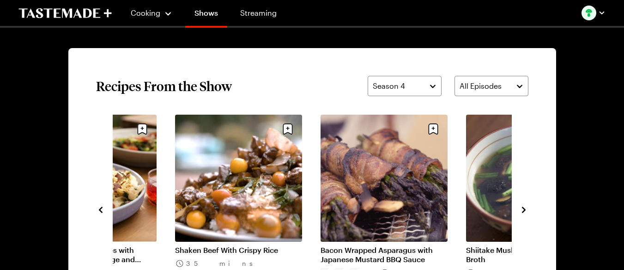
click at [98, 211] on icon "navigate to previous item" at bounding box center [100, 209] width 9 height 9
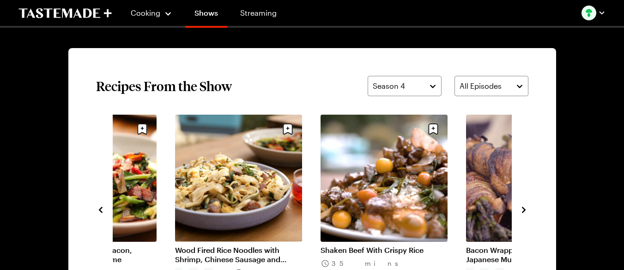
click at [98, 211] on icon "navigate to previous item" at bounding box center [100, 209] width 9 height 9
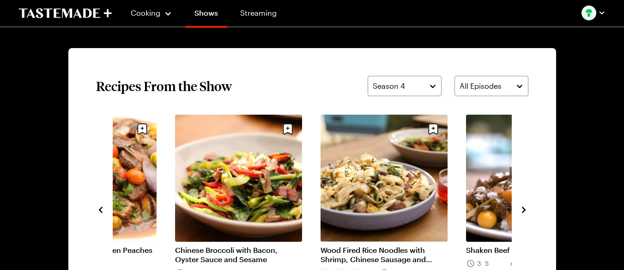
click at [98, 211] on icon "navigate to previous item" at bounding box center [100, 209] width 9 height 9
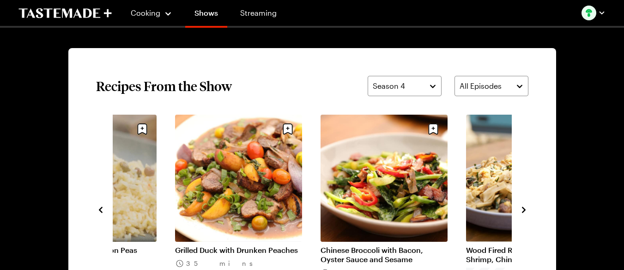
click at [98, 211] on icon "navigate to previous item" at bounding box center [100, 209] width 9 height 9
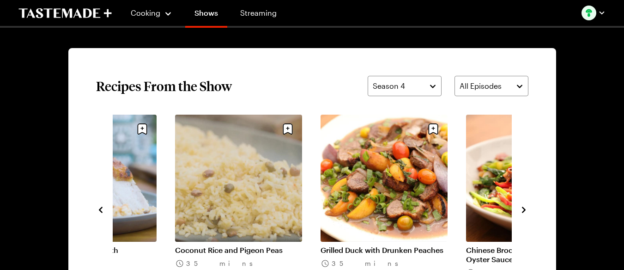
click at [98, 211] on icon "navigate to previous item" at bounding box center [100, 209] width 9 height 9
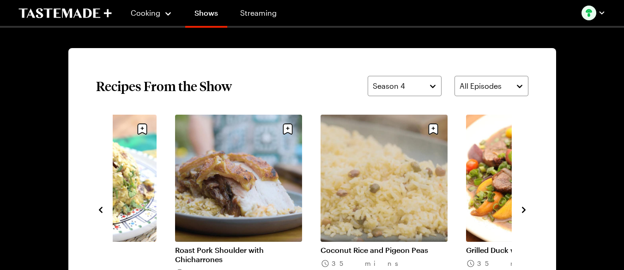
click at [98, 211] on icon "navigate to previous item" at bounding box center [100, 209] width 9 height 9
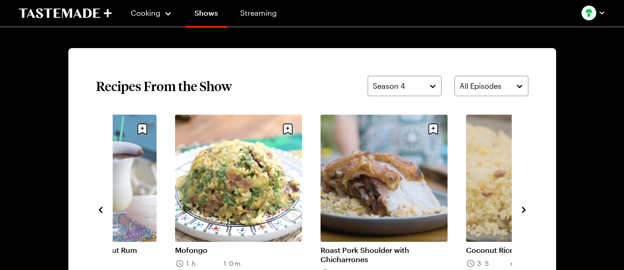
click at [98, 211] on icon "navigate to previous item" at bounding box center [100, 209] width 9 height 9
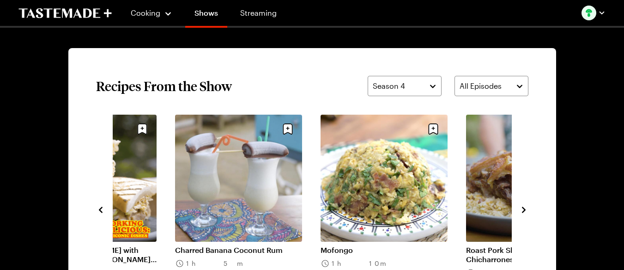
click at [98, 211] on icon "navigate to previous item" at bounding box center [100, 209] width 9 height 9
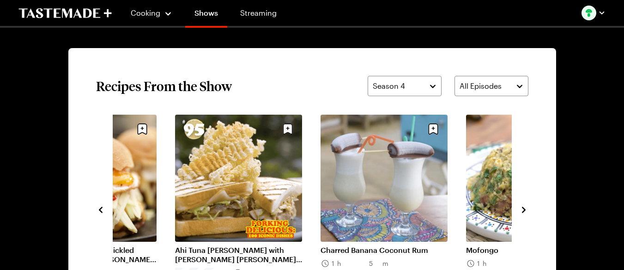
click at [98, 211] on icon "navigate to previous item" at bounding box center [100, 209] width 9 height 9
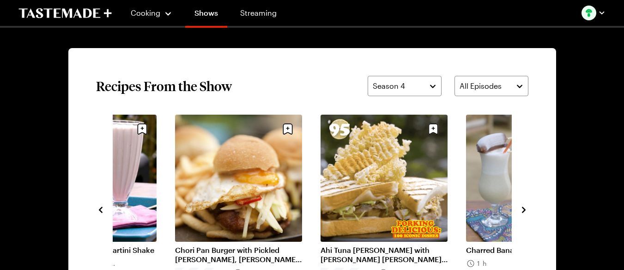
click at [98, 211] on icon "navigate to previous item" at bounding box center [100, 209] width 9 height 9
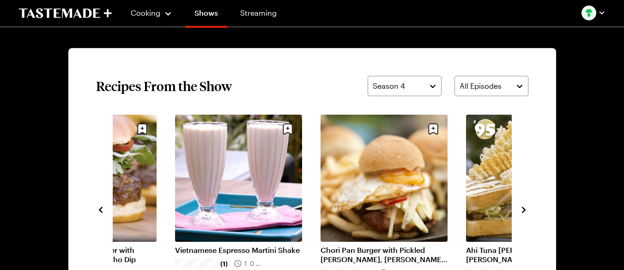
click at [98, 211] on icon "navigate to previous item" at bounding box center [100, 209] width 9 height 9
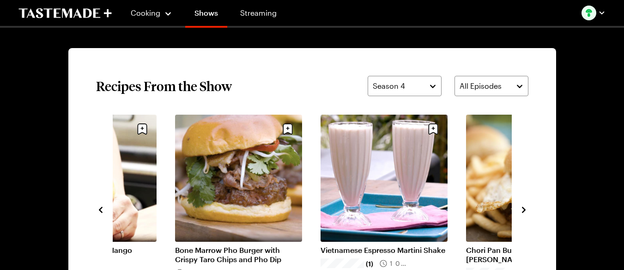
click at [98, 211] on icon "navigate to previous item" at bounding box center [100, 209] width 9 height 9
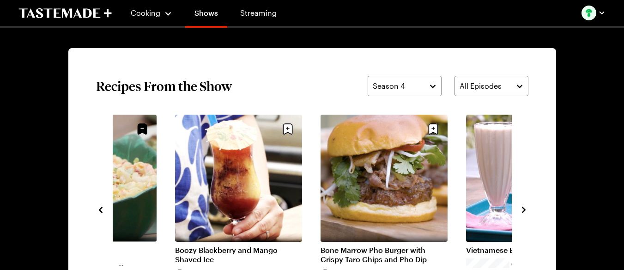
click at [98, 211] on icon "navigate to previous item" at bounding box center [100, 209] width 9 height 9
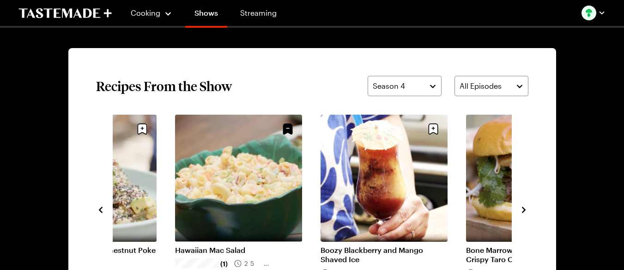
click at [98, 211] on icon "navigate to previous item" at bounding box center [100, 209] width 9 height 9
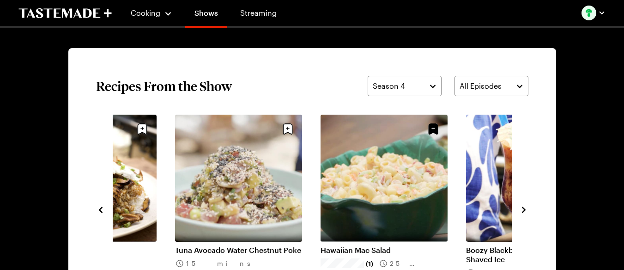
click at [98, 211] on icon "navigate to previous item" at bounding box center [100, 209] width 9 height 9
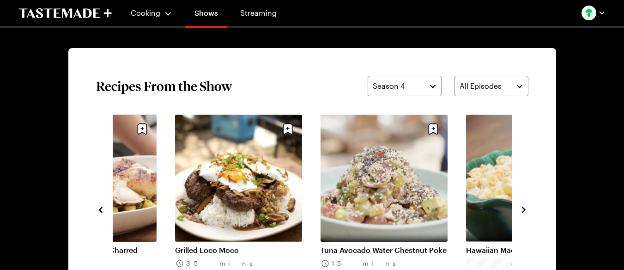
click at [98, 211] on icon "navigate to previous item" at bounding box center [100, 209] width 9 height 9
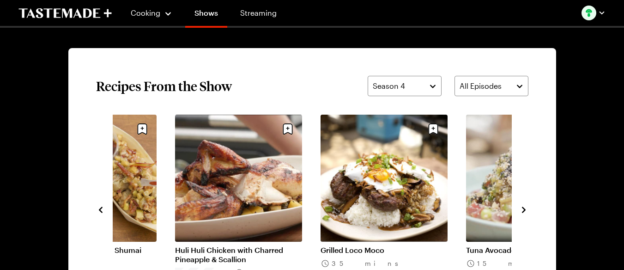
click at [98, 211] on icon "navigate to previous item" at bounding box center [100, 209] width 9 height 9
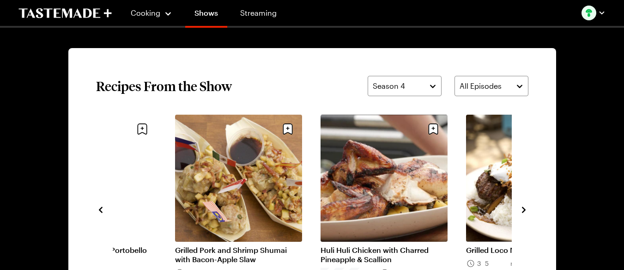
click at [98, 211] on icon "navigate to previous item" at bounding box center [100, 209] width 9 height 9
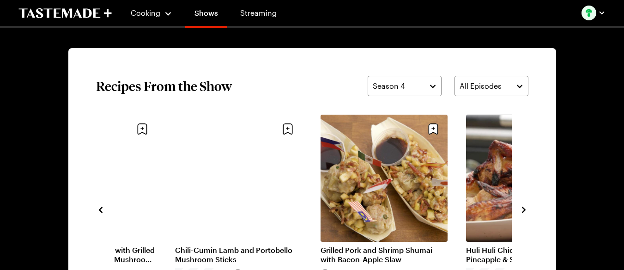
click at [98, 211] on icon "navigate to previous item" at bounding box center [100, 209] width 9 height 9
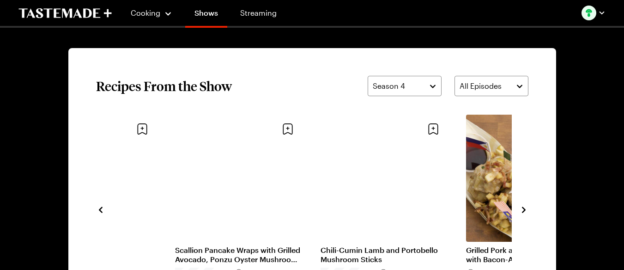
click at [98, 211] on icon "navigate to previous item" at bounding box center [100, 209] width 9 height 9
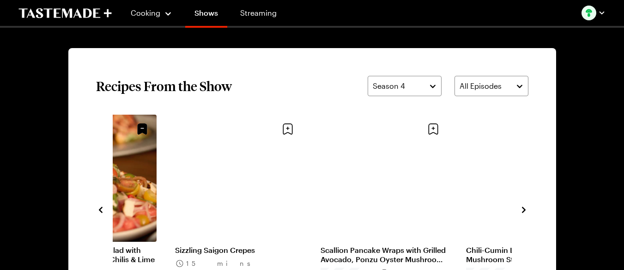
click at [98, 211] on icon "navigate to previous item" at bounding box center [100, 209] width 9 height 9
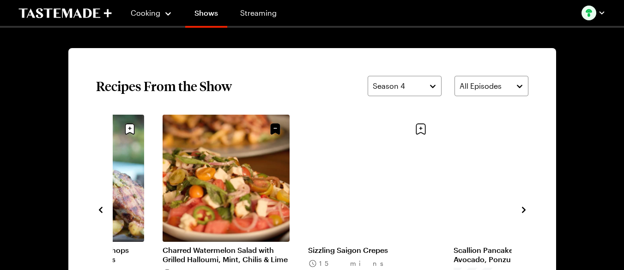
click at [98, 211] on icon "navigate to previous item" at bounding box center [100, 209] width 9 height 9
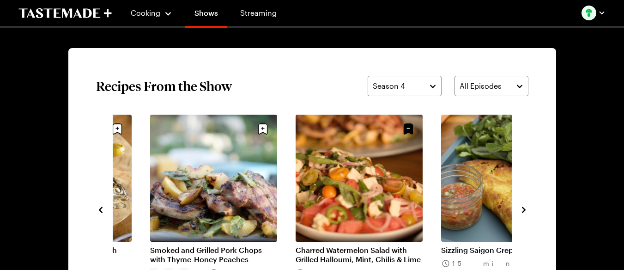
click at [98, 211] on icon "navigate to previous item" at bounding box center [100, 209] width 9 height 9
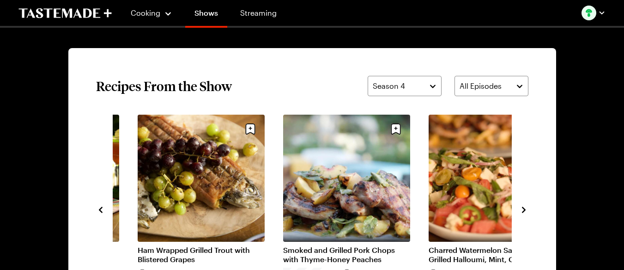
click at [98, 211] on icon "navigate to previous item" at bounding box center [100, 209] width 9 height 9
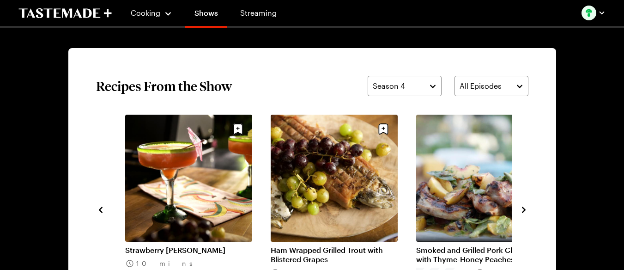
click at [98, 211] on icon "navigate to previous item" at bounding box center [100, 209] width 9 height 9
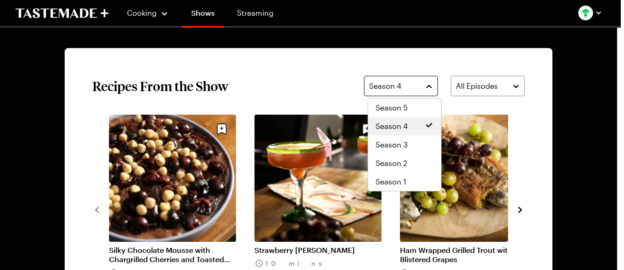
click at [398, 84] on span "Season 4" at bounding box center [385, 85] width 32 height 11
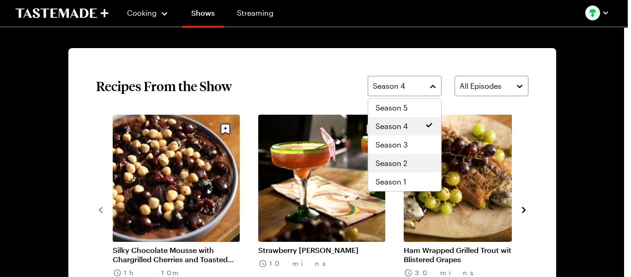
click at [399, 160] on span "Season 2" at bounding box center [392, 163] width 32 height 11
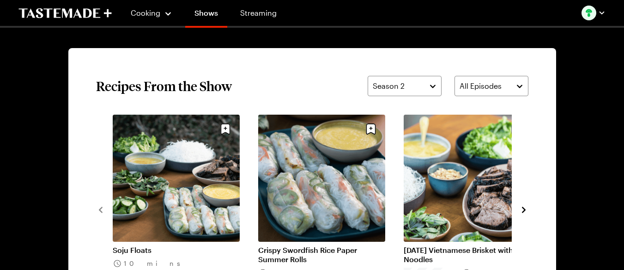
click at [521, 210] on icon "navigate to next item" at bounding box center [523, 209] width 9 height 9
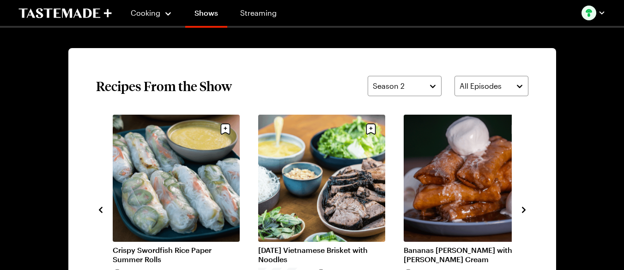
click at [521, 210] on icon "navigate to next item" at bounding box center [523, 209] width 9 height 9
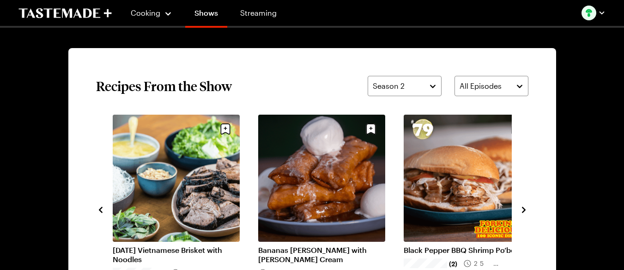
click at [521, 210] on icon "navigate to next item" at bounding box center [523, 209] width 9 height 9
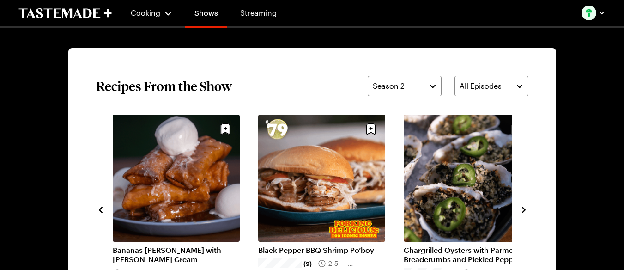
click at [521, 210] on icon "navigate to next item" at bounding box center [523, 209] width 9 height 9
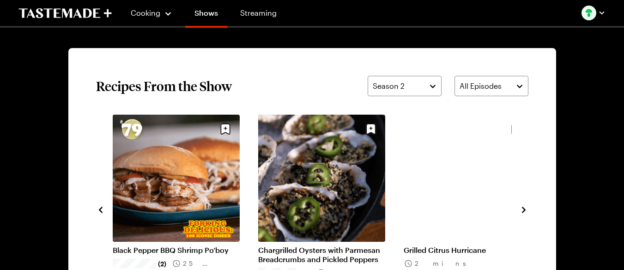
click at [521, 210] on icon "navigate to next item" at bounding box center [523, 209] width 9 height 9
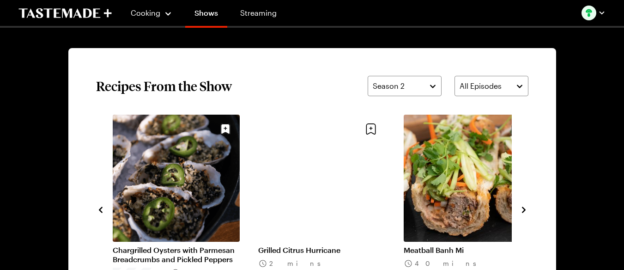
click at [521, 210] on icon "navigate to next item" at bounding box center [523, 209] width 9 height 9
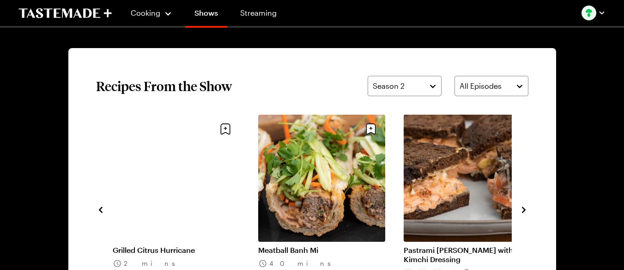
click at [521, 210] on icon "navigate to next item" at bounding box center [523, 209] width 9 height 9
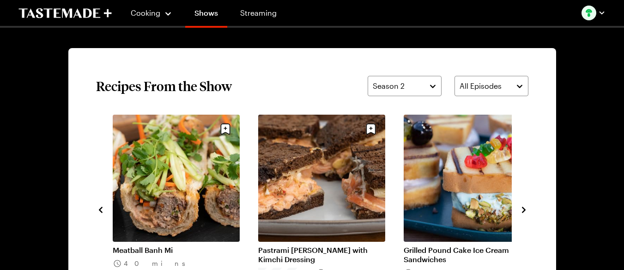
click at [521, 210] on icon "navigate to next item" at bounding box center [523, 209] width 9 height 9
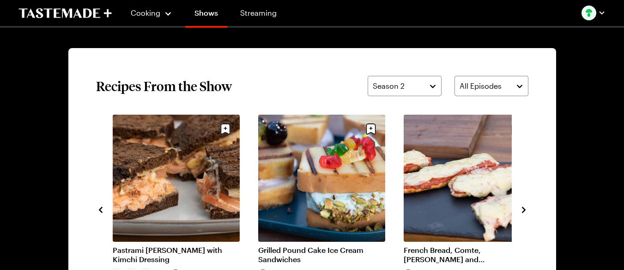
click at [521, 210] on icon "navigate to next item" at bounding box center [523, 209] width 9 height 9
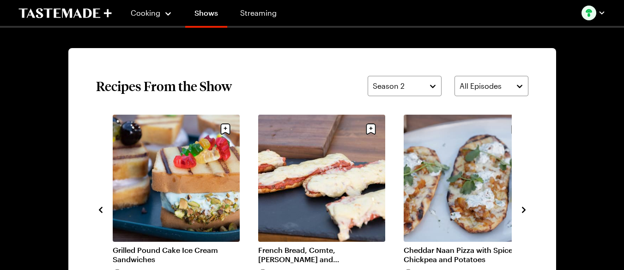
click at [521, 210] on icon "navigate to next item" at bounding box center [523, 209] width 9 height 9
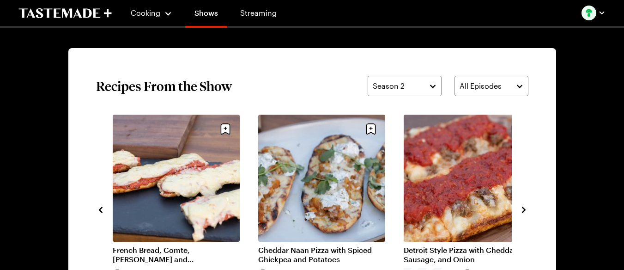
click at [521, 210] on icon "navigate to next item" at bounding box center [523, 209] width 9 height 9
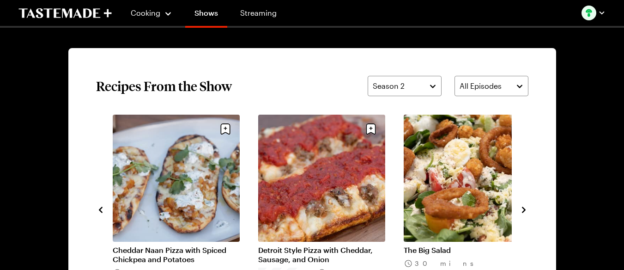
click at [521, 210] on icon "navigate to next item" at bounding box center [523, 209] width 9 height 9
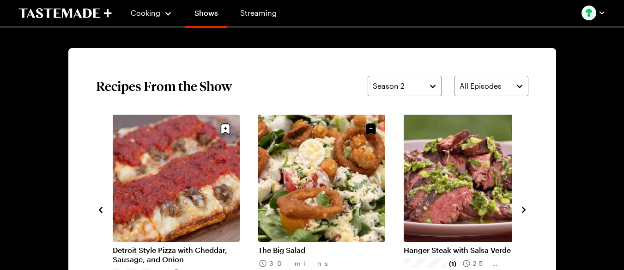
click at [521, 210] on icon "navigate to next item" at bounding box center [523, 209] width 9 height 9
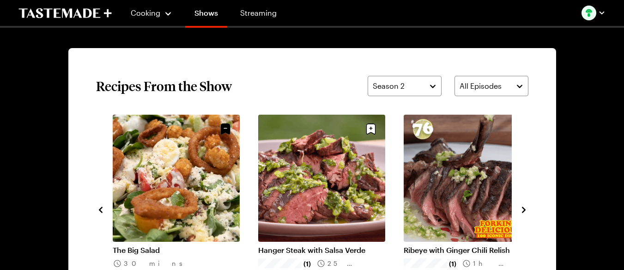
click at [521, 210] on icon "navigate to next item" at bounding box center [523, 209] width 9 height 9
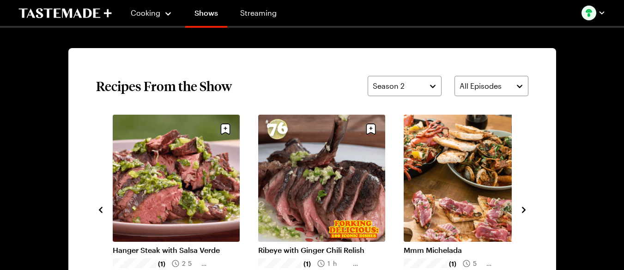
click at [521, 210] on icon "navigate to next item" at bounding box center [523, 209] width 9 height 9
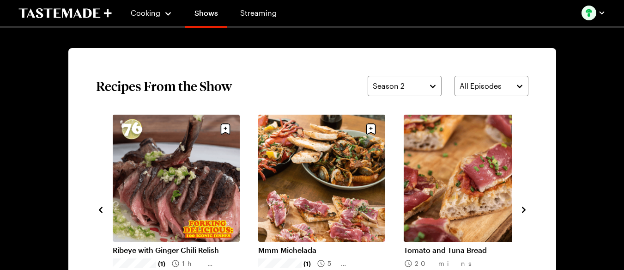
click at [521, 210] on icon "navigate to next item" at bounding box center [523, 209] width 9 height 9
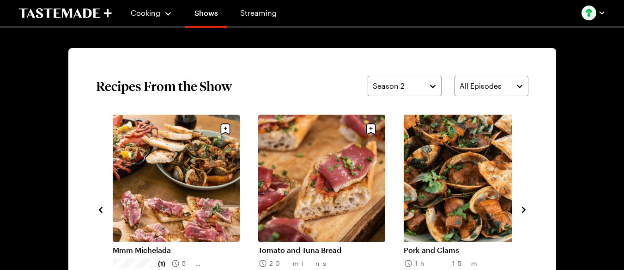
click at [521, 210] on icon "navigate to next item" at bounding box center [523, 209] width 9 height 9
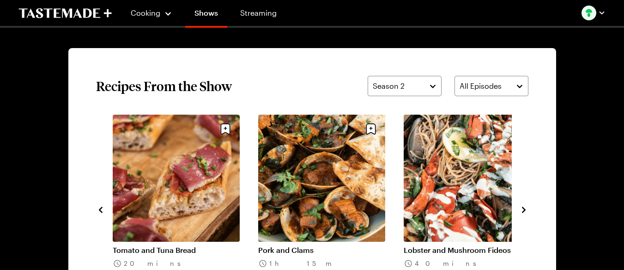
click at [521, 210] on icon "navigate to next item" at bounding box center [523, 209] width 9 height 9
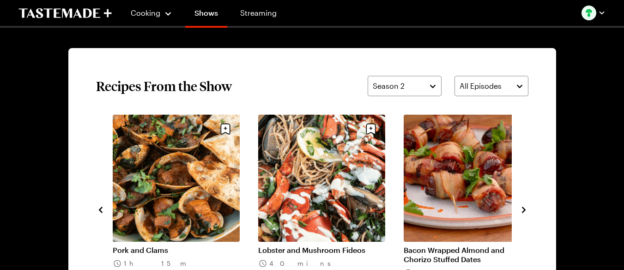
click at [521, 210] on icon "navigate to next item" at bounding box center [523, 209] width 9 height 9
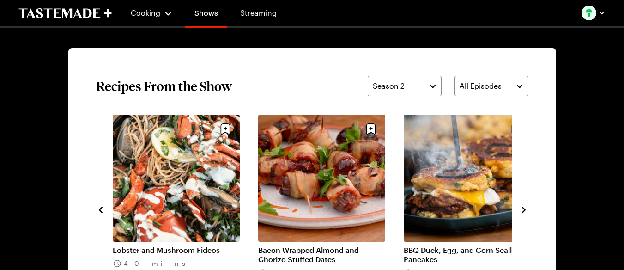
click at [521, 210] on icon "navigate to next item" at bounding box center [523, 209] width 9 height 9
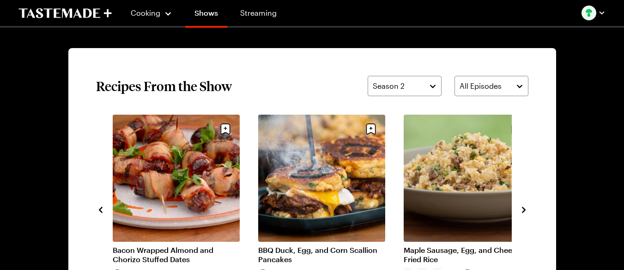
click at [521, 210] on icon "navigate to next item" at bounding box center [523, 209] width 9 height 9
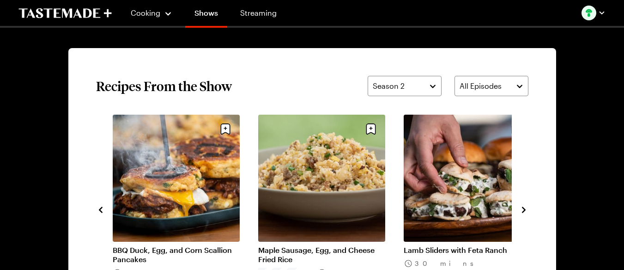
click at [521, 210] on icon "navigate to next item" at bounding box center [523, 209] width 9 height 9
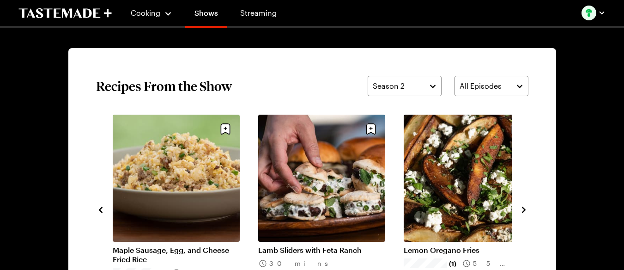
click at [521, 210] on icon "navigate to next item" at bounding box center [523, 209] width 9 height 9
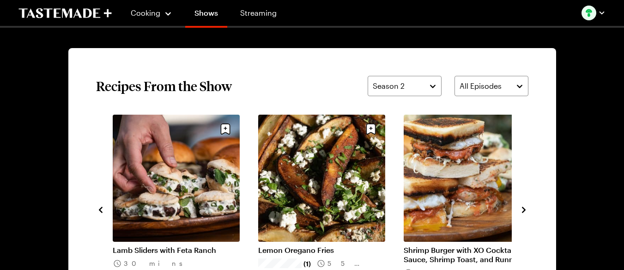
click at [521, 210] on icon "navigate to next item" at bounding box center [523, 209] width 9 height 9
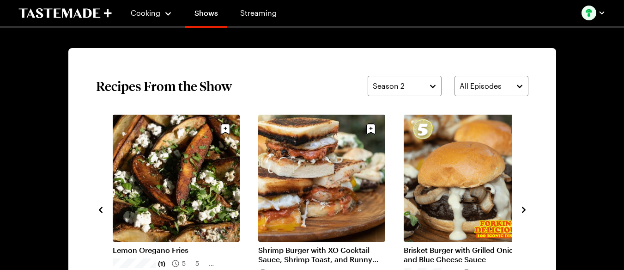
click at [521, 210] on icon "navigate to next item" at bounding box center [523, 209] width 9 height 9
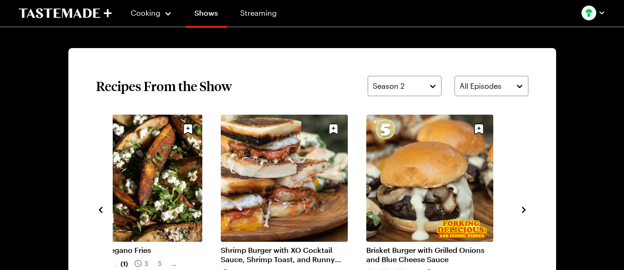
click at [521, 210] on icon "navigate to next item" at bounding box center [523, 209] width 9 height 9
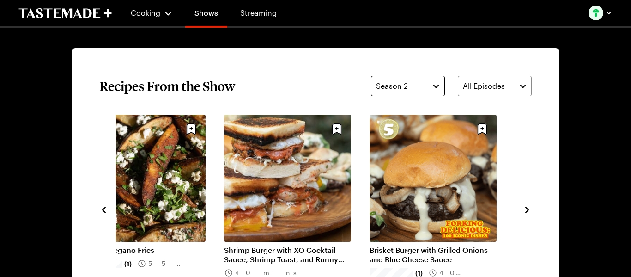
click at [426, 83] on button "Season 2" at bounding box center [408, 86] width 74 height 20
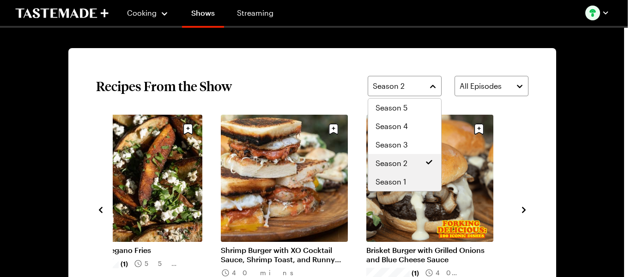
click at [392, 177] on span "Season 1" at bounding box center [391, 181] width 31 height 11
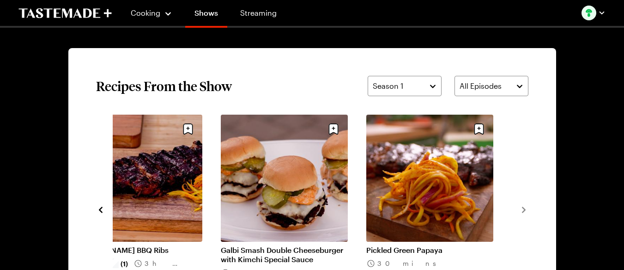
click at [529, 209] on section "Recipes From the Show Season 1 All Episodes Grilled Asparagus with Spicy Miso 1…" at bounding box center [312, 209] width 488 height 322
click at [101, 209] on icon "navigate to previous item" at bounding box center [100, 209] width 9 height 9
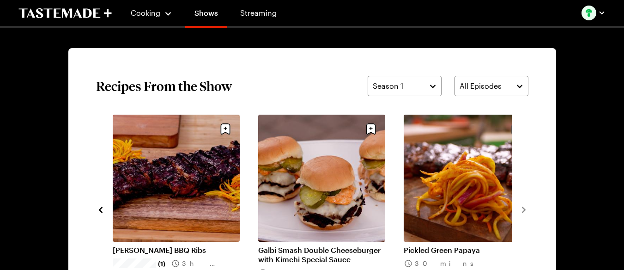
click at [101, 209] on icon "navigate to previous item" at bounding box center [100, 209] width 9 height 9
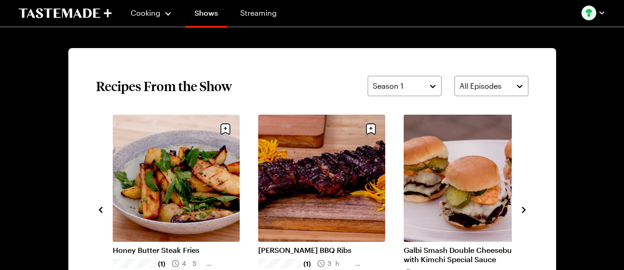
click at [101, 209] on icon "navigate to previous item" at bounding box center [100, 209] width 9 height 9
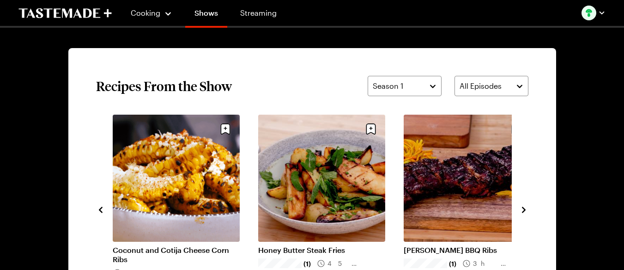
click at [101, 209] on icon "navigate to previous item" at bounding box center [100, 209] width 9 height 9
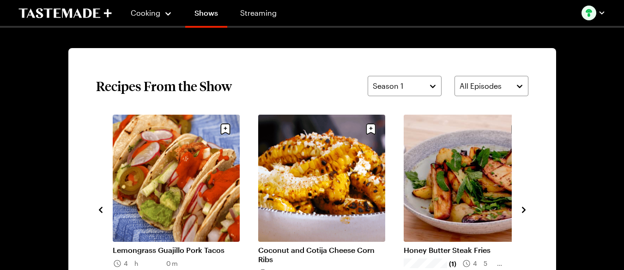
click at [101, 209] on icon "navigate to previous item" at bounding box center [100, 209] width 9 height 9
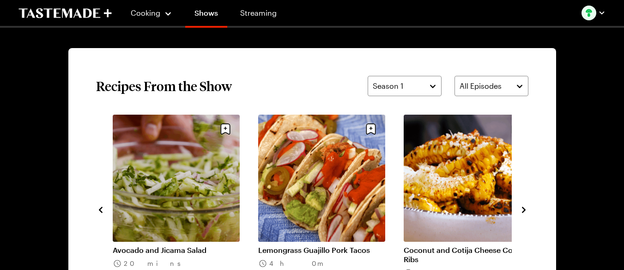
click at [101, 209] on icon "navigate to previous item" at bounding box center [100, 209] width 9 height 9
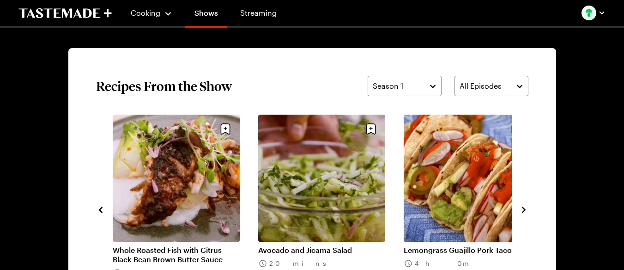
click at [101, 209] on icon "navigate to previous item" at bounding box center [100, 209] width 9 height 9
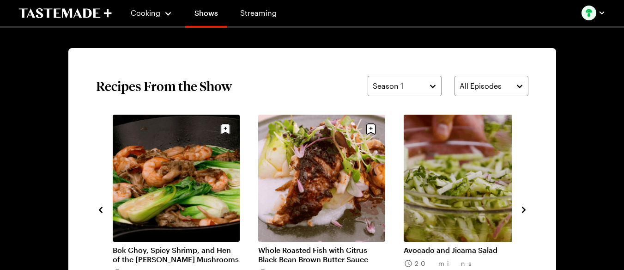
click at [101, 209] on icon "navigate to previous item" at bounding box center [100, 209] width 9 height 9
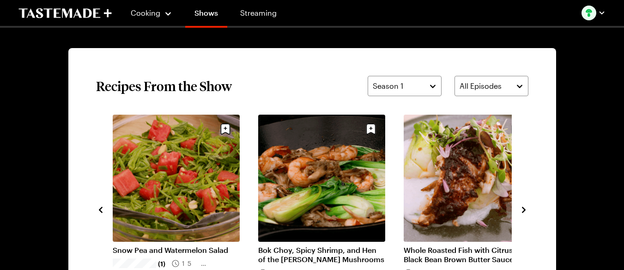
click at [101, 209] on icon "navigate to previous item" at bounding box center [100, 209] width 9 height 9
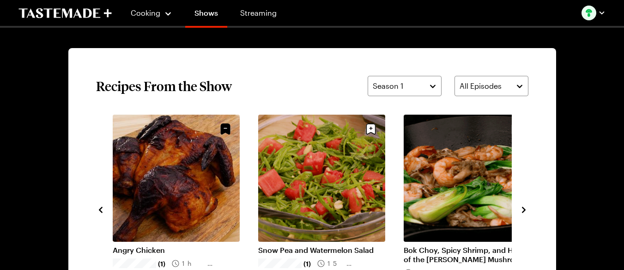
click at [101, 209] on icon "navigate to previous item" at bounding box center [100, 209] width 9 height 9
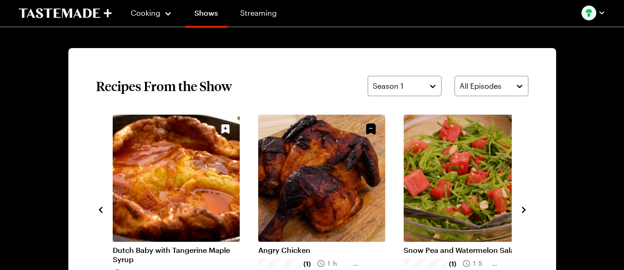
click at [101, 209] on icon "navigate to previous item" at bounding box center [100, 209] width 9 height 9
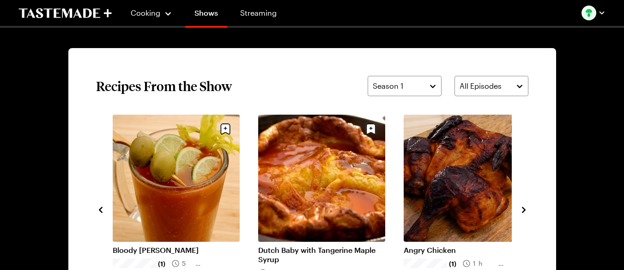
click at [452, 245] on link "Angry Chicken" at bounding box center [467, 249] width 127 height 9
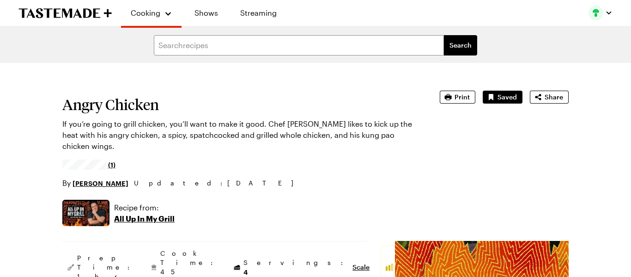
type textarea "x"
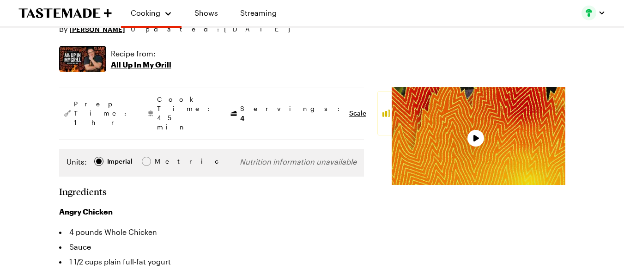
scroll to position [185, 0]
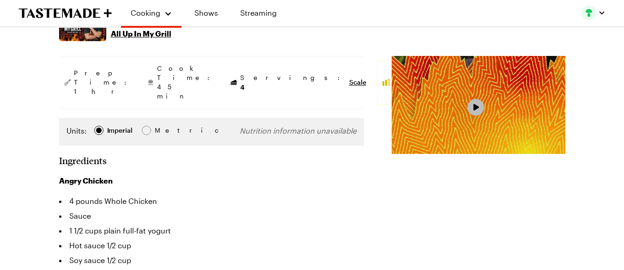
click at [472, 108] on span "Video Player" at bounding box center [476, 108] width 8 height 8
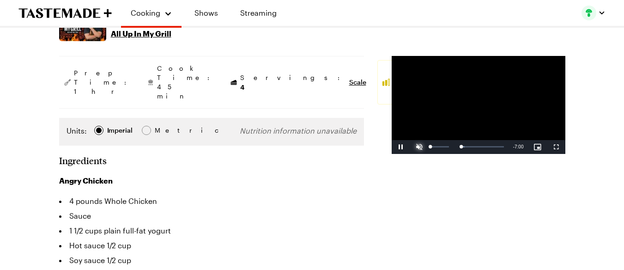
click at [410, 147] on span "Video Player" at bounding box center [419, 147] width 18 height 0
click at [392, 147] on span "Video Player" at bounding box center [401, 147] width 18 height 0
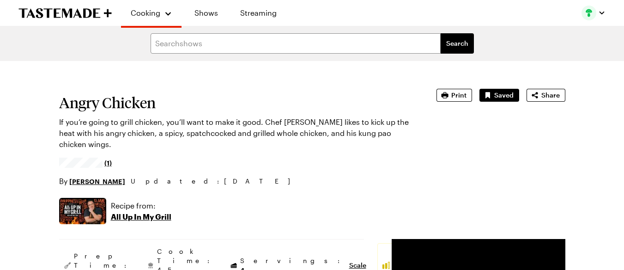
scroll to position [0, 0]
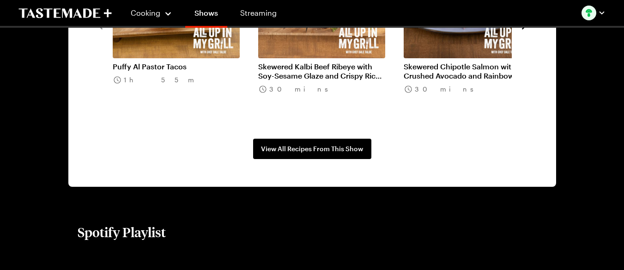
scroll to position [832, 0]
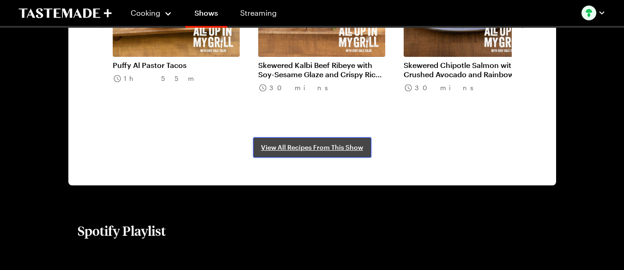
click at [294, 147] on span "View All Recipes From This Show" at bounding box center [312, 147] width 102 height 9
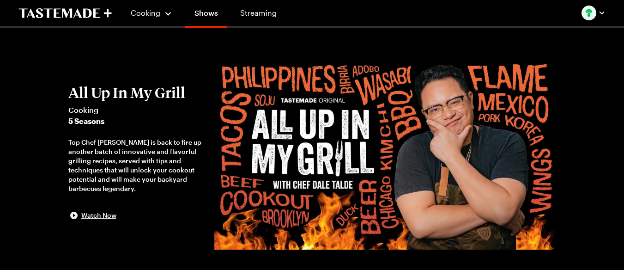
click at [107, 218] on span "Watch Now" at bounding box center [98, 215] width 35 height 9
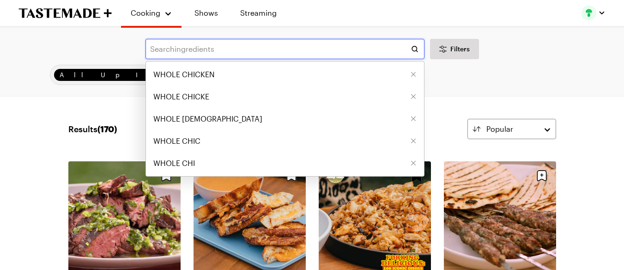
click at [172, 48] on input "text" at bounding box center [285, 49] width 279 height 20
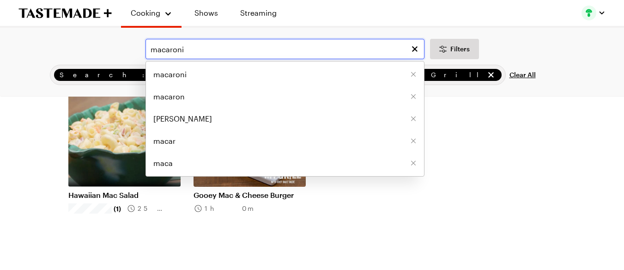
scroll to position [92, 0]
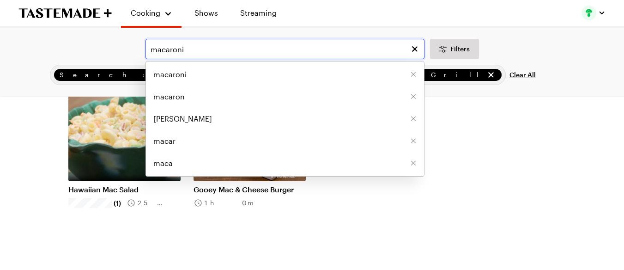
type input "macaroni"
click at [120, 185] on link "Hawaiian Mac Salad" at bounding box center [124, 189] width 112 height 9
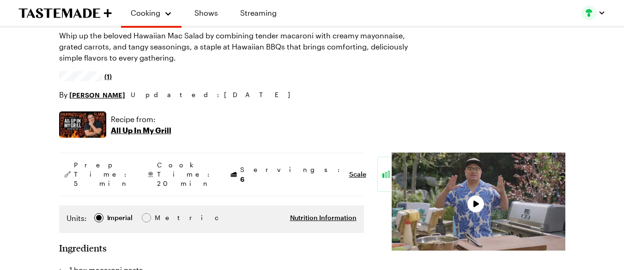
scroll to position [92, 0]
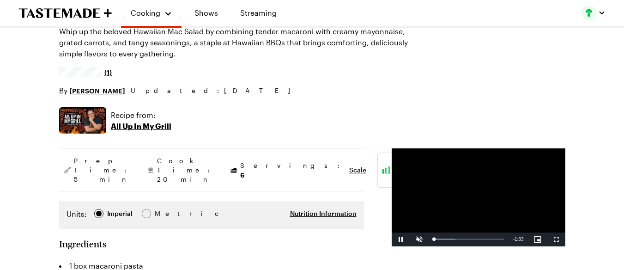
type textarea "x"
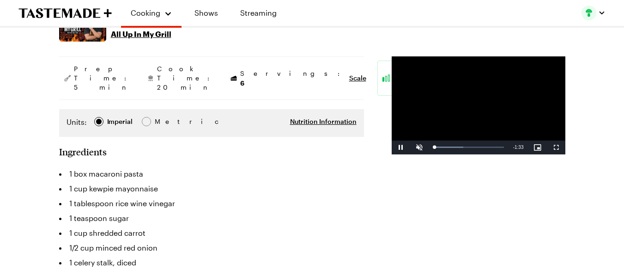
scroll to position [185, 0]
click at [410, 147] on span "Video Player" at bounding box center [419, 147] width 18 height 0
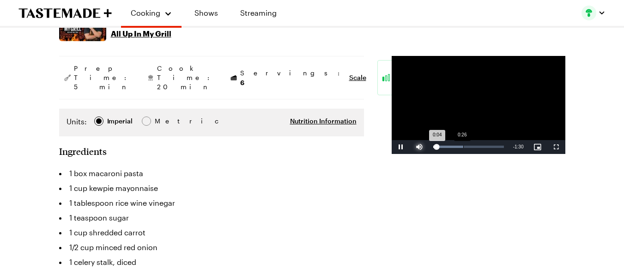
click at [433, 148] on div "Loaded : 42.82% 0:26 0:04" at bounding box center [468, 147] width 71 height 2
click at [453, 154] on div "Loaded : 53.19% 0:59 0:38" at bounding box center [469, 147] width 80 height 14
click at [487, 154] on div "Loaded : 85.72% 1:22 1:01" at bounding box center [469, 147] width 80 height 14
click at [392, 147] on span "Video Player" at bounding box center [401, 147] width 18 height 0
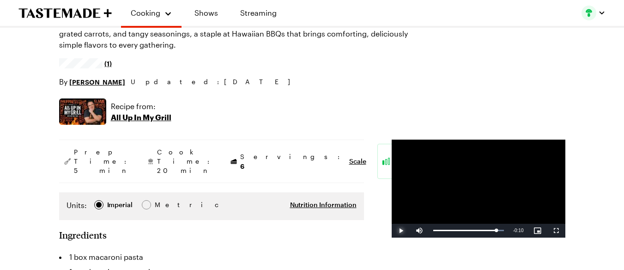
scroll to position [123, 0]
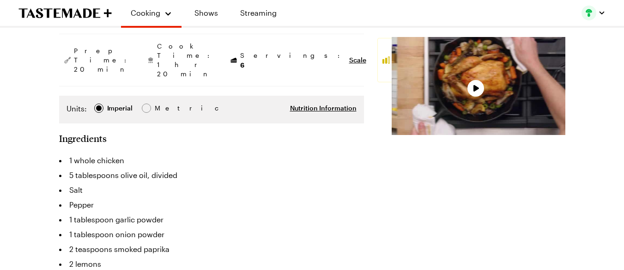
type textarea "x"
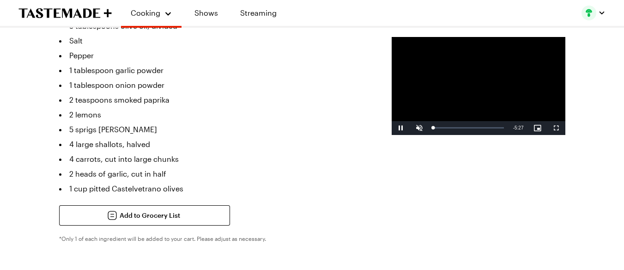
scroll to position [370, 0]
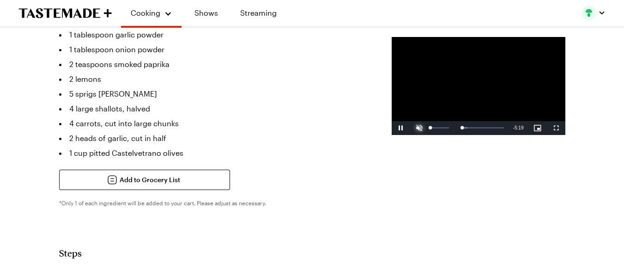
click at [410, 128] on span "Video Player" at bounding box center [419, 128] width 18 height 0
click at [433, 129] on div "Loaded : 15.29% 0:55 0:10" at bounding box center [468, 128] width 71 height 2
click at [466, 129] on div "1:17" at bounding box center [466, 128] width 0 height 2
click at [474, 129] on div "1:37" at bounding box center [474, 128] width 0 height 2
click at [429, 135] on div "Loaded : 39.75% 1:49 1:39" at bounding box center [469, 128] width 80 height 14
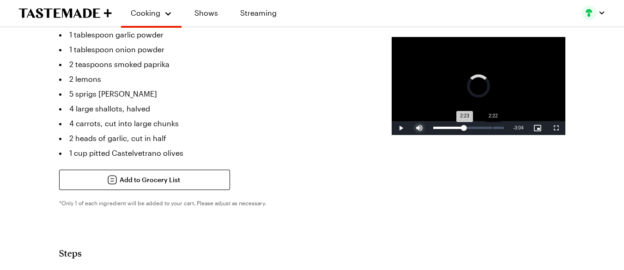
click at [429, 135] on div "Loaded : 42.81% 2:22 2:23" at bounding box center [469, 128] width 80 height 14
click at [444, 129] on div "Loaded : 45.88% 3:04 2:24" at bounding box center [468, 128] width 71 height 2
click at [530, 129] on div "3:51" at bounding box center [530, 128] width 0 height 2
click at [523, 129] on div "3:35" at bounding box center [523, 128] width 0 height 2
click at [447, 129] on div "Loaded : 61.17% 3:12 3:11" at bounding box center [468, 128] width 71 height 2
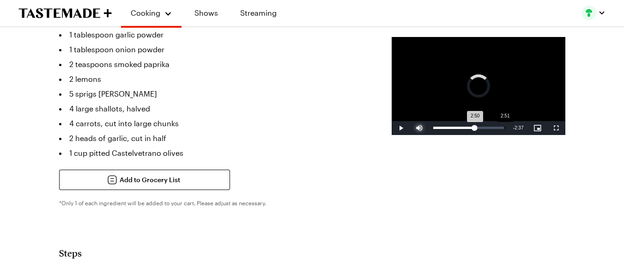
click at [438, 129] on div "2:50" at bounding box center [454, 128] width 42 height 2
click at [433, 129] on div "2:54" at bounding box center [452, 128] width 38 height 2
click at [392, 128] on span "Video Player" at bounding box center [401, 128] width 18 height 0
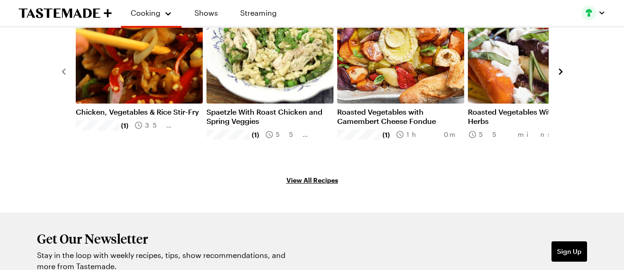
scroll to position [1633, 0]
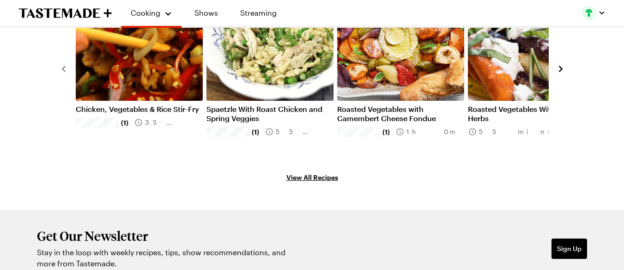
click at [560, 73] on icon "navigate to next item" at bounding box center [560, 68] width 9 height 9
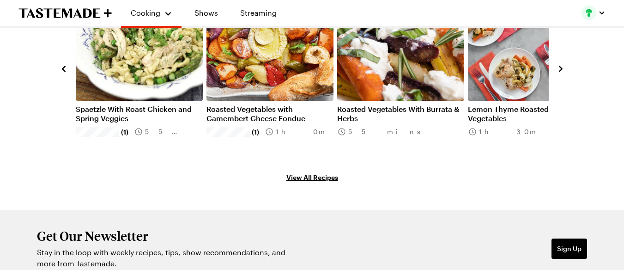
click at [560, 73] on icon "navigate to next item" at bounding box center [560, 68] width 9 height 9
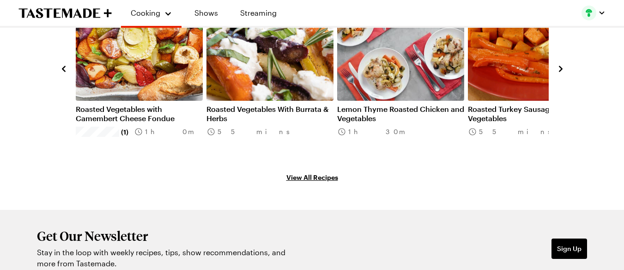
click at [560, 73] on icon "navigate to next item" at bounding box center [560, 68] width 9 height 9
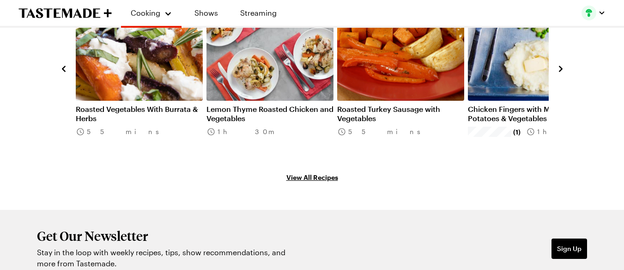
click at [560, 73] on icon "navigate to next item" at bounding box center [560, 68] width 9 height 9
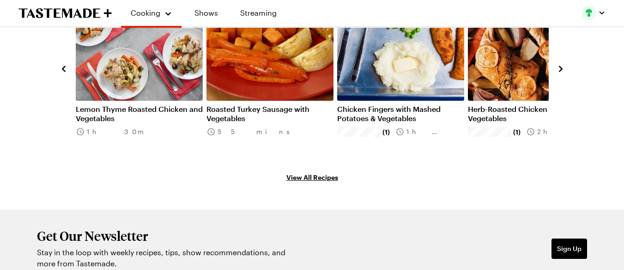
click at [560, 73] on icon "navigate to next item" at bounding box center [560, 68] width 9 height 9
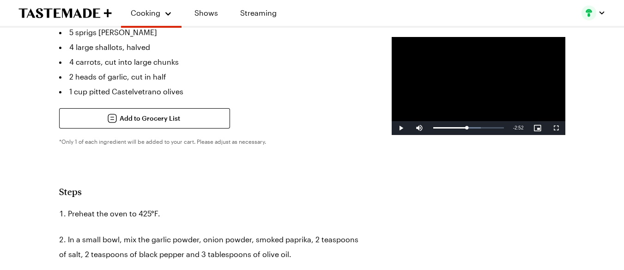
scroll to position [154, 0]
